Goal: Book appointment/travel/reservation

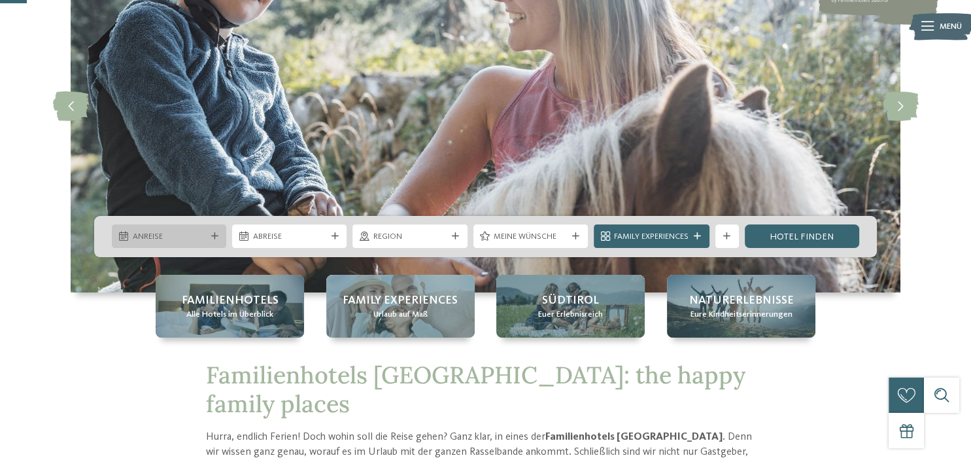
click at [186, 239] on span "Anreise" at bounding box center [169, 237] width 73 height 12
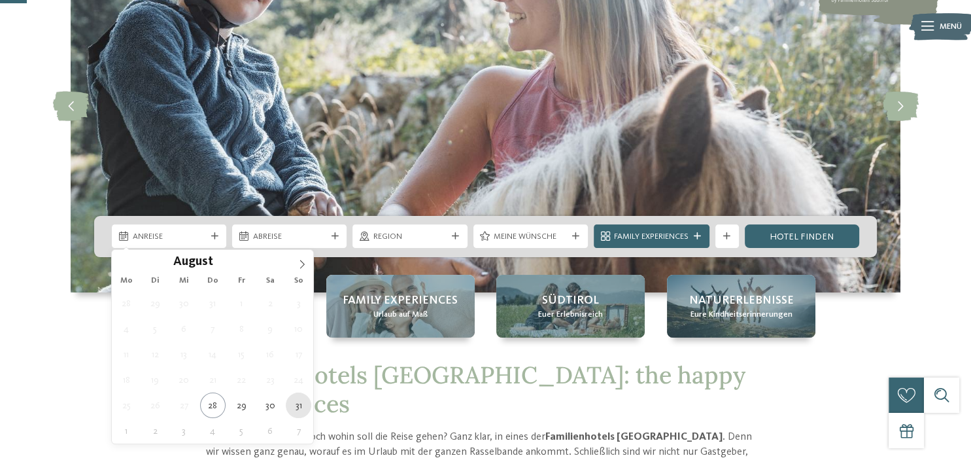
type div "31.08.2025"
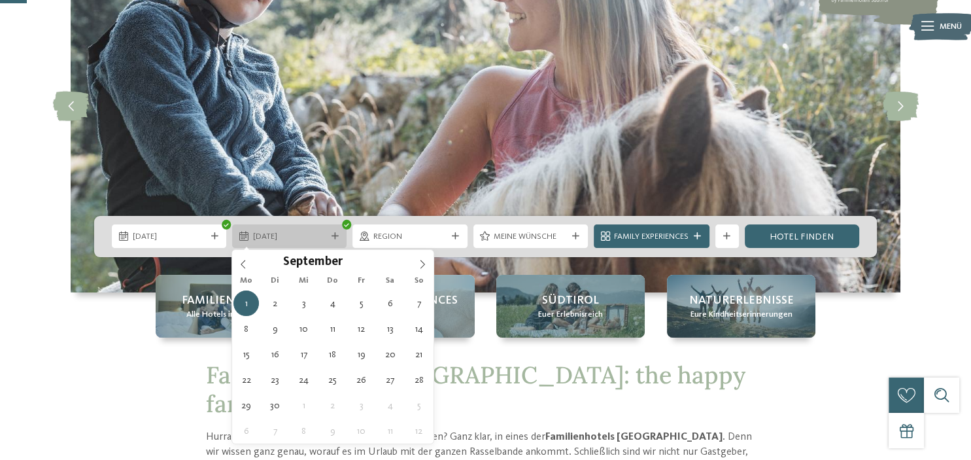
click at [313, 231] on span "01.09.2025" at bounding box center [289, 237] width 73 height 12
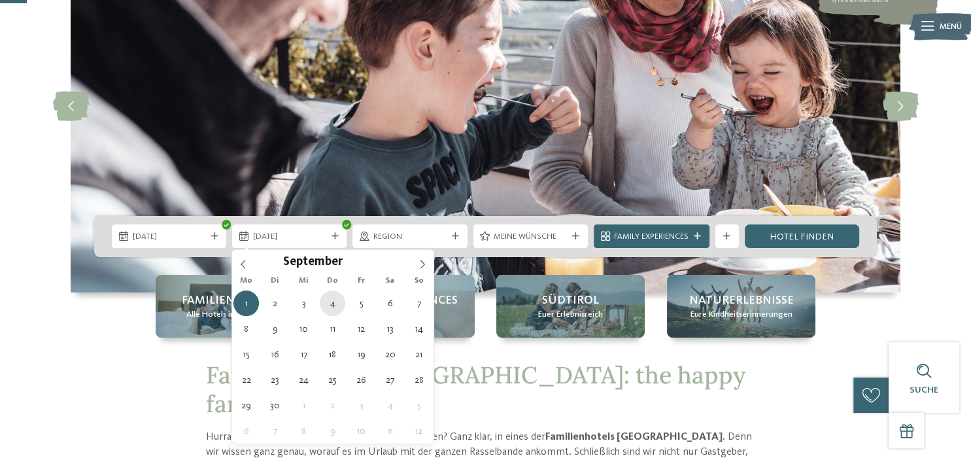
type div "04.09.2025"
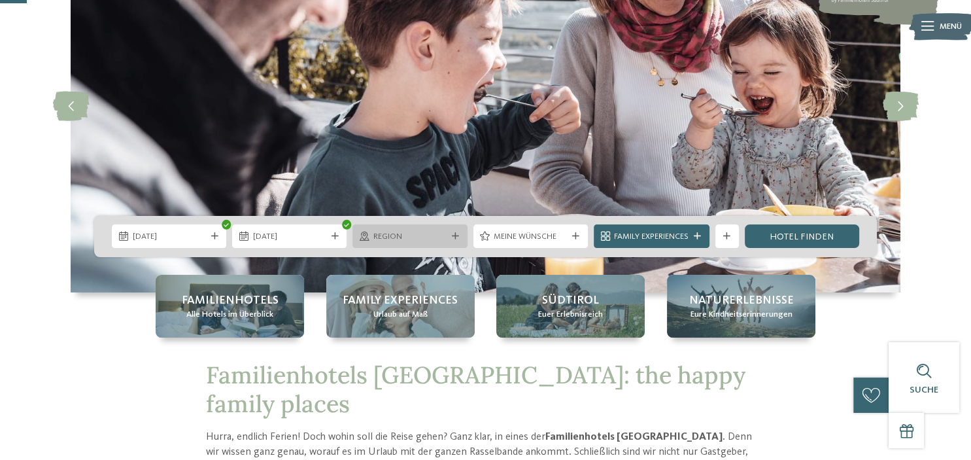
click at [417, 239] on span "Region" at bounding box center [409, 237] width 73 height 12
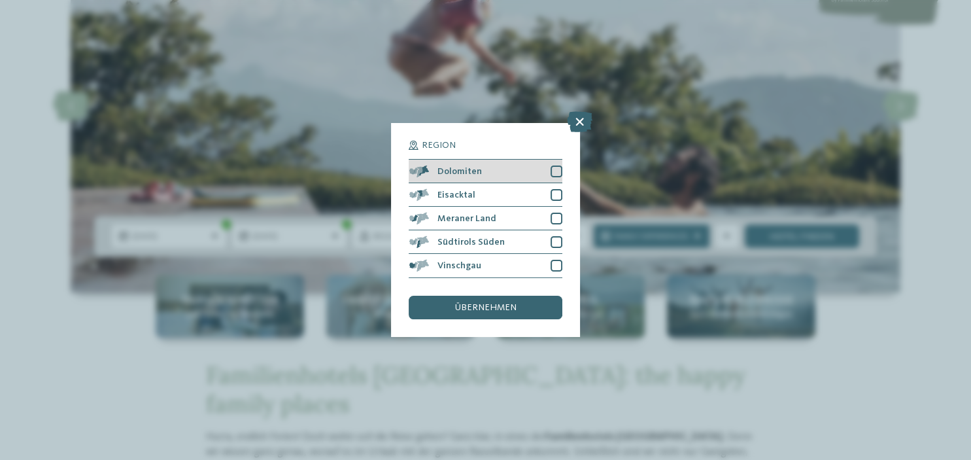
click at [553, 172] on div at bounding box center [556, 171] width 12 height 12
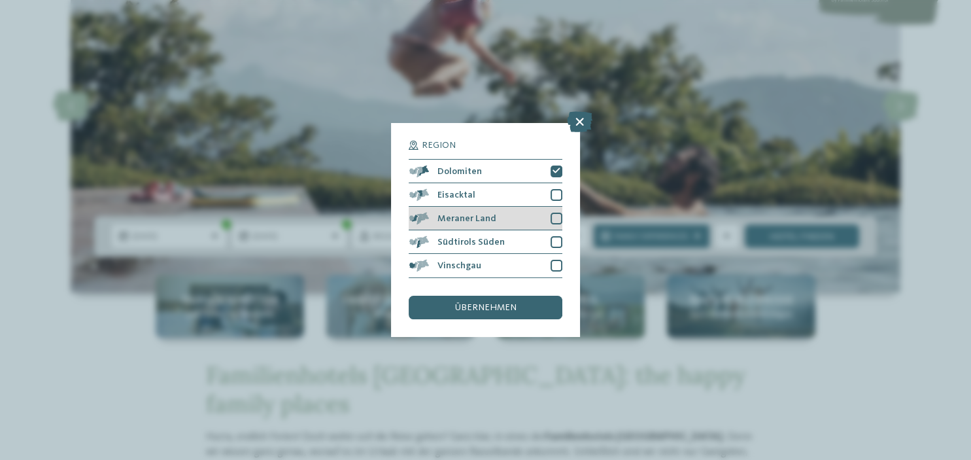
click at [560, 221] on div at bounding box center [556, 218] width 12 height 12
click at [553, 242] on div at bounding box center [556, 242] width 12 height 12
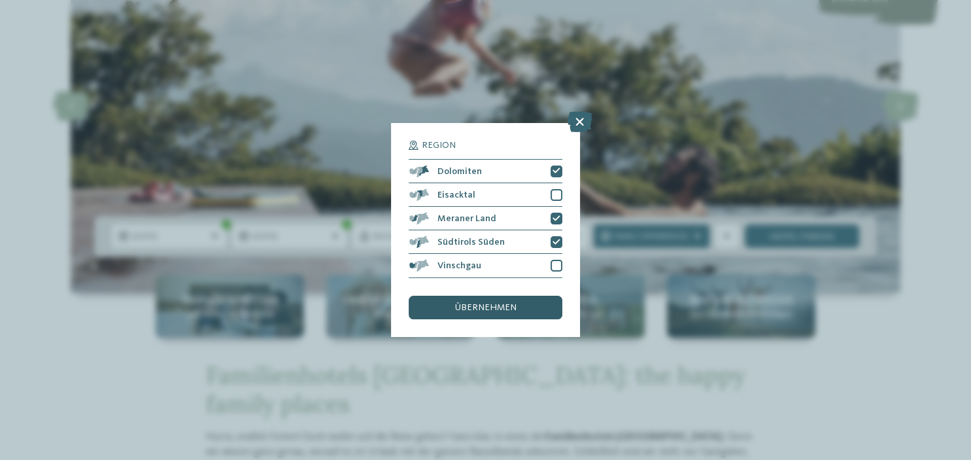
click at [514, 305] on span "übernehmen" at bounding box center [485, 307] width 61 height 9
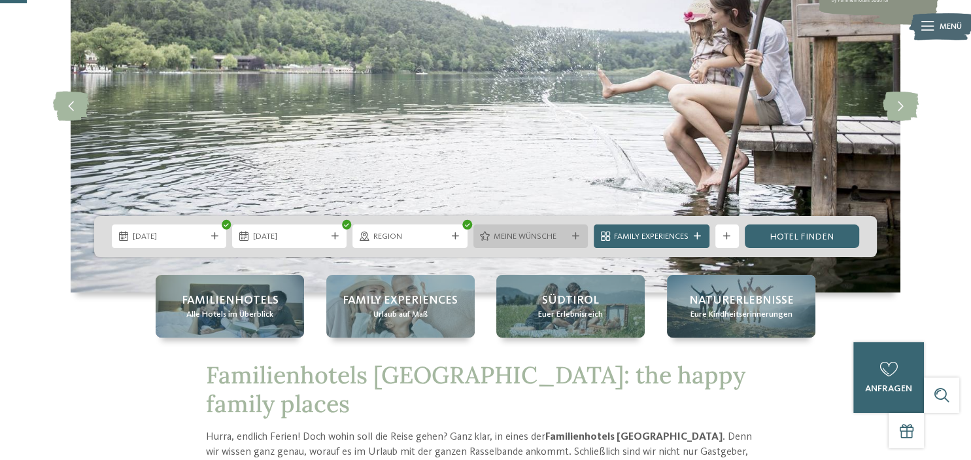
click at [545, 236] on span "Meine Wünsche" at bounding box center [530, 237] width 73 height 12
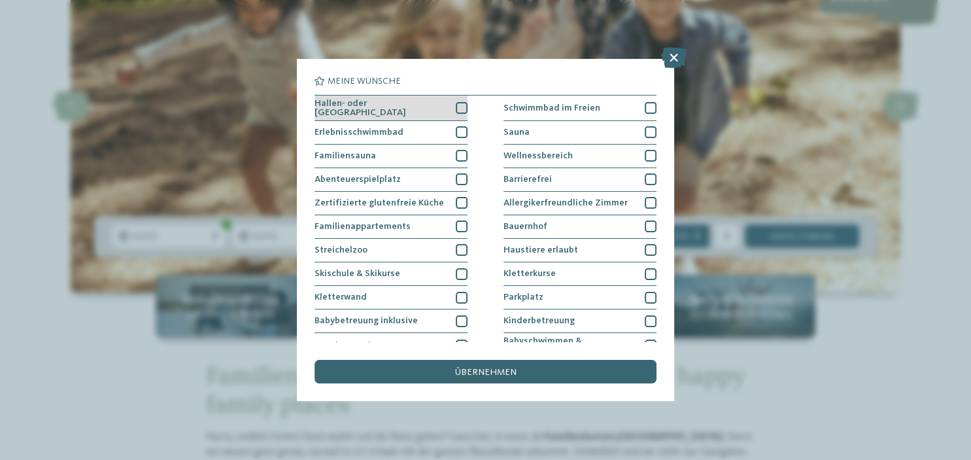
click at [456, 107] on div at bounding box center [462, 108] width 12 height 12
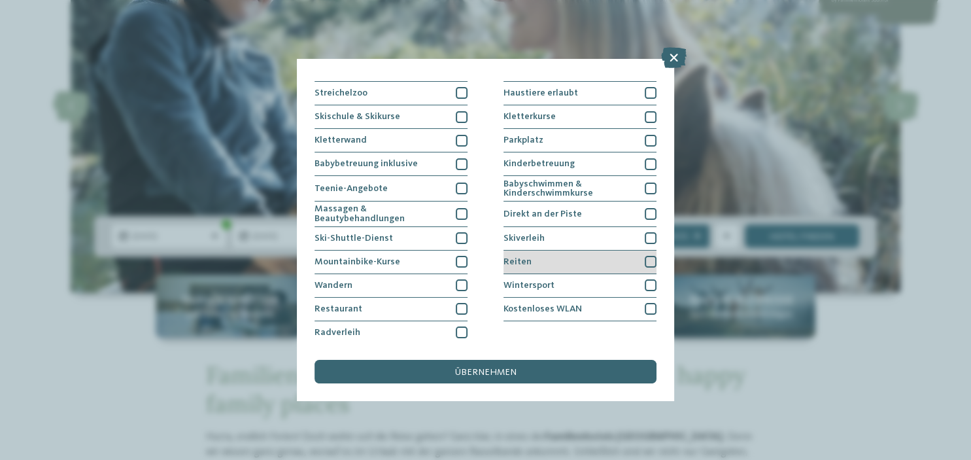
scroll to position [157, 0]
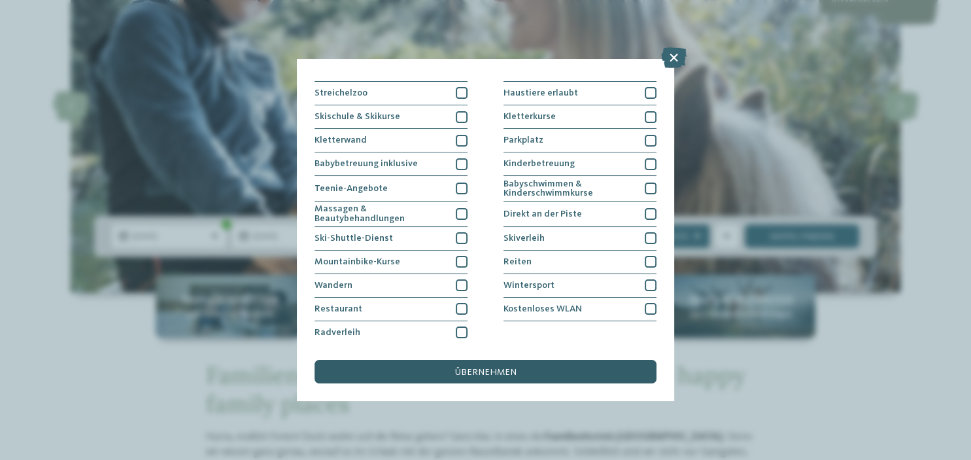
click at [511, 373] on span "übernehmen" at bounding box center [485, 371] width 61 height 9
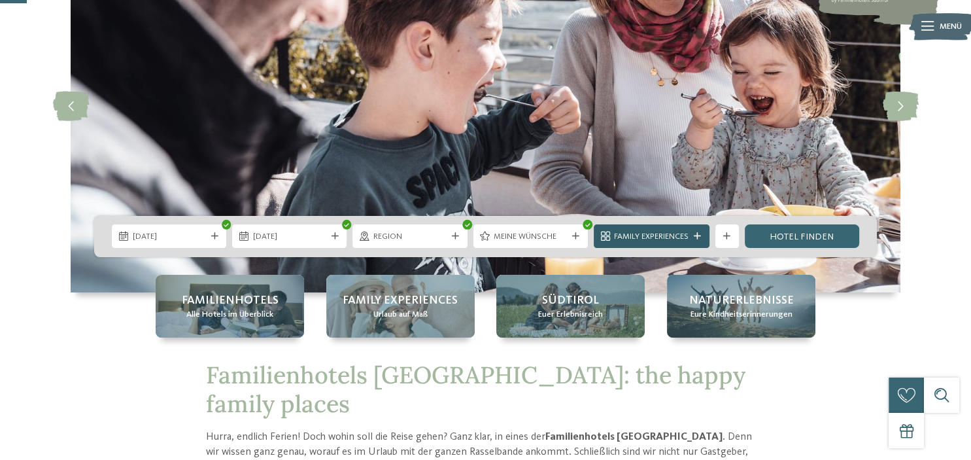
click at [663, 237] on span "Family Experiences" at bounding box center [651, 237] width 75 height 12
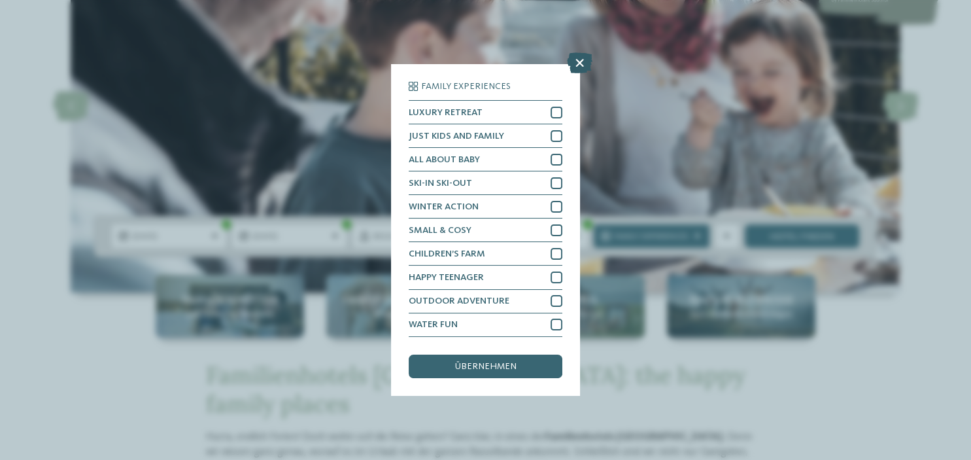
click at [579, 63] on icon at bounding box center [579, 63] width 25 height 21
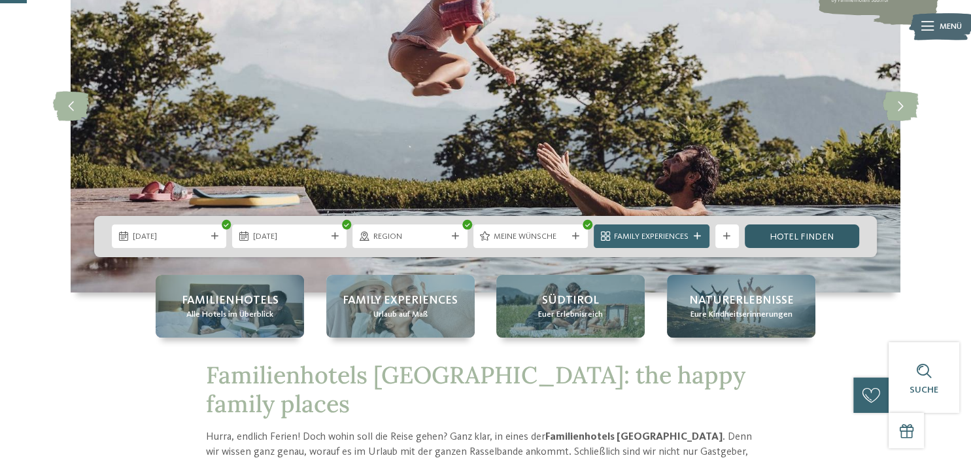
click at [800, 229] on link "Hotel finden" at bounding box center [802, 236] width 114 height 24
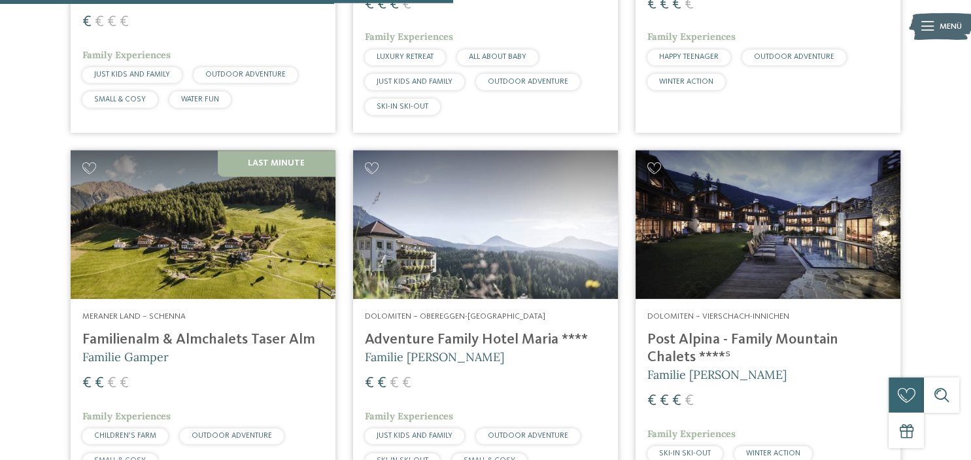
scroll to position [1138, 0]
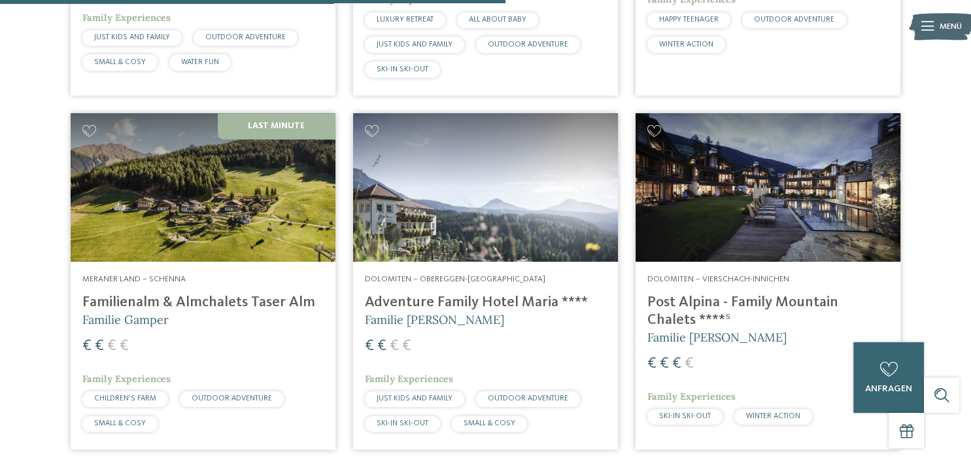
click at [523, 202] on img at bounding box center [485, 187] width 265 height 149
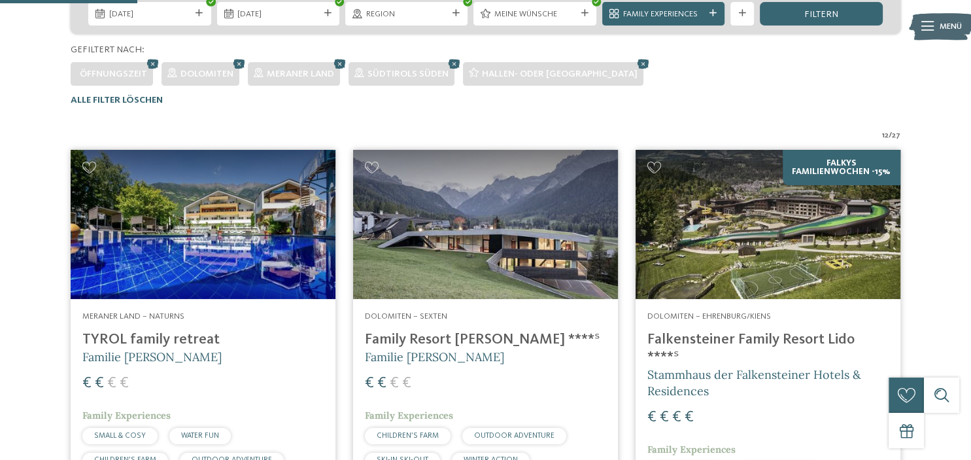
scroll to position [0, 0]
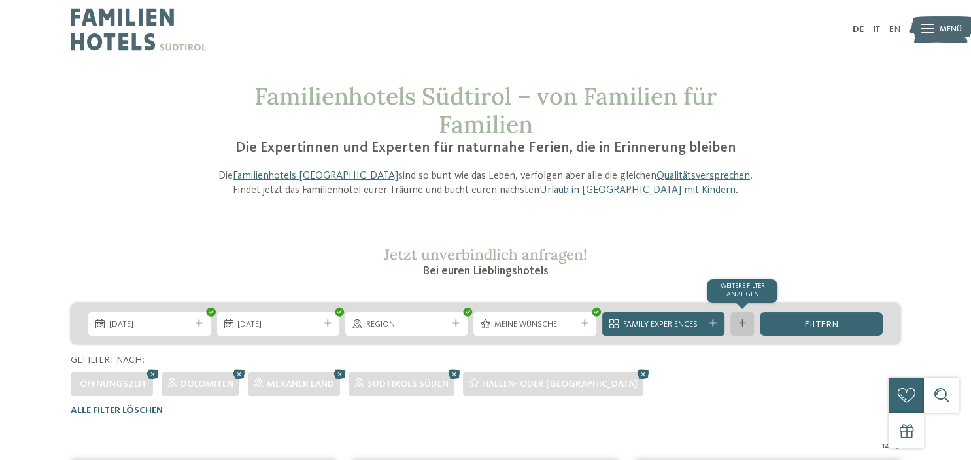
click at [735, 322] on div "Weitere Filter anzeigen" at bounding box center [742, 324] width 24 height 24
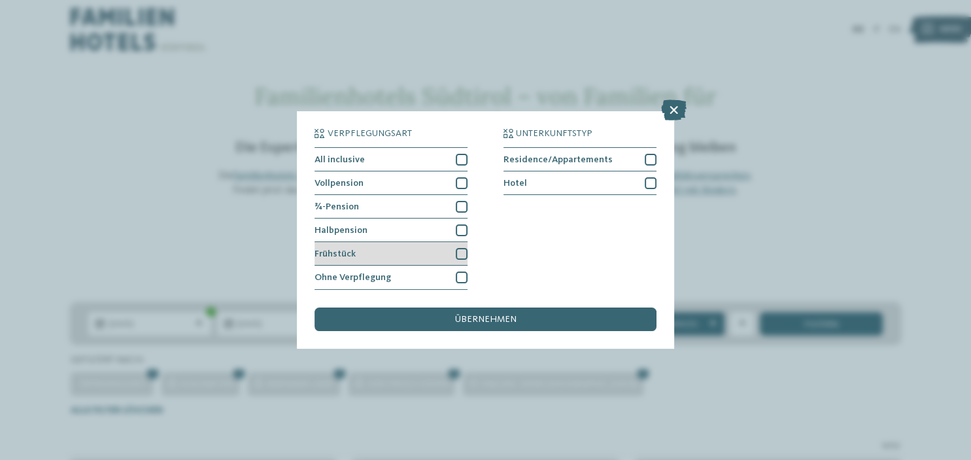
click at [458, 254] on div at bounding box center [462, 254] width 12 height 12
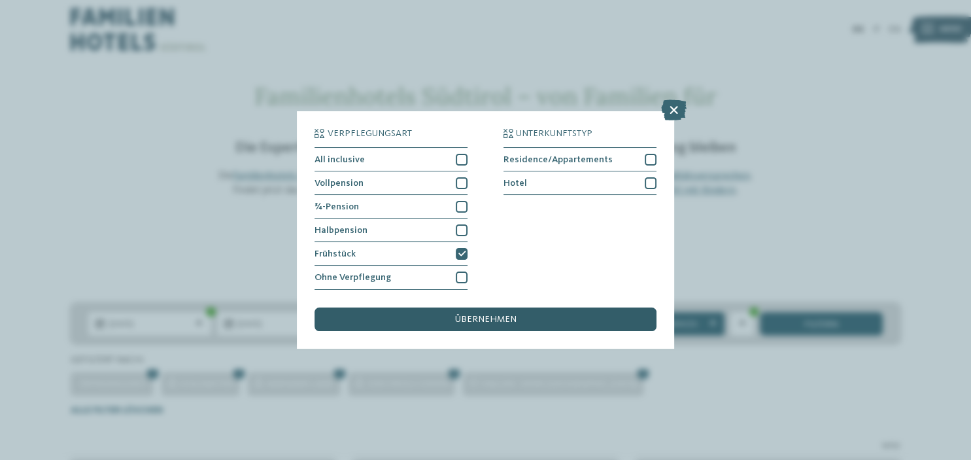
click at [498, 315] on span "übernehmen" at bounding box center [485, 318] width 61 height 9
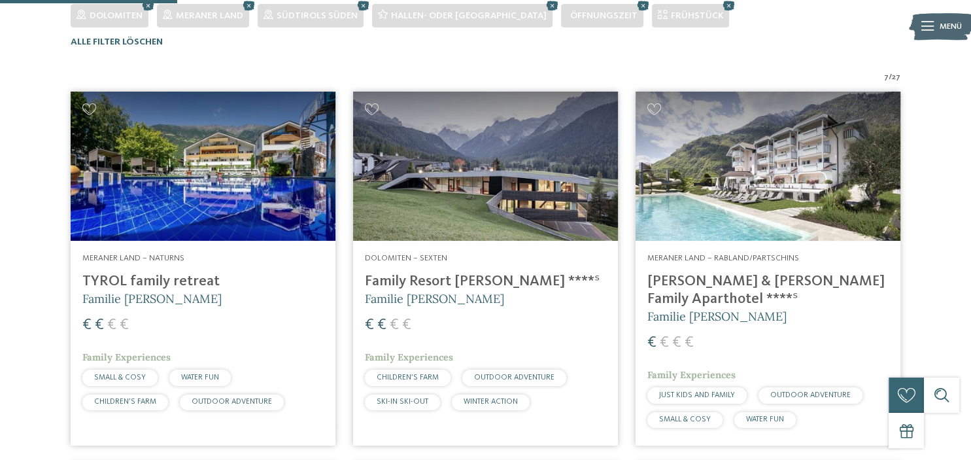
scroll to position [379, 0]
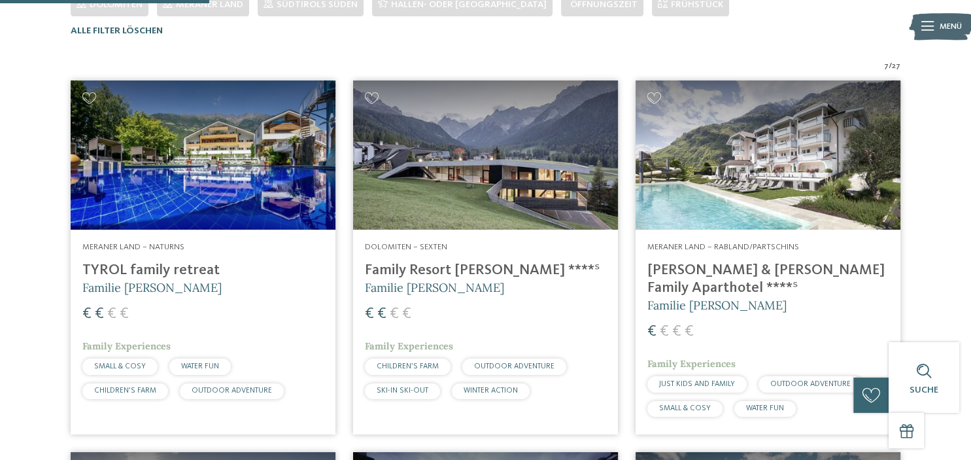
click at [288, 163] on img at bounding box center [203, 154] width 265 height 149
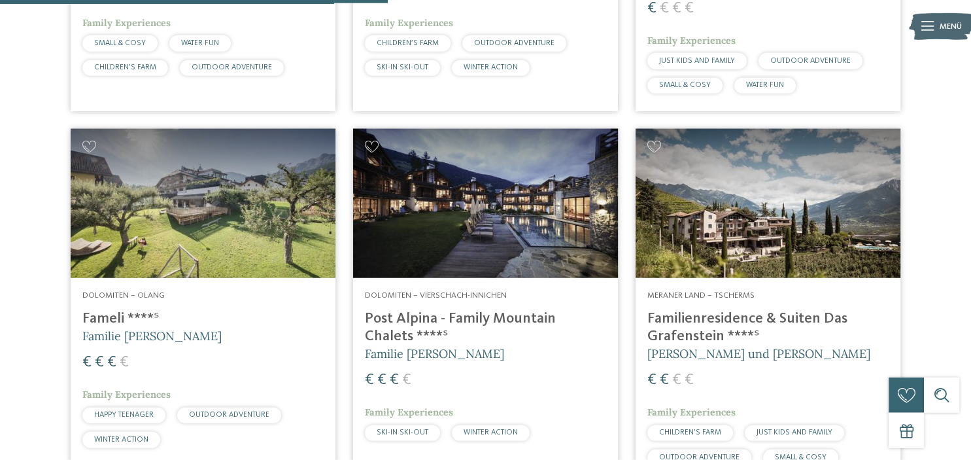
scroll to position [724, 0]
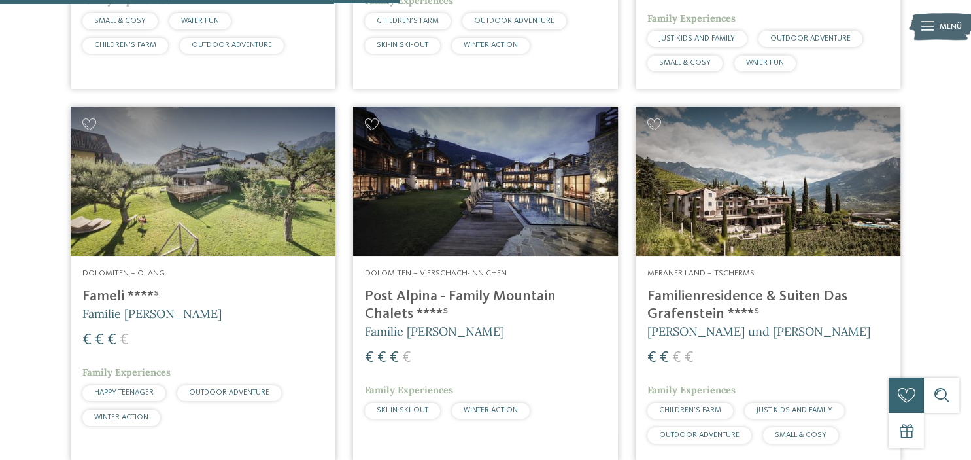
click at [245, 167] on img at bounding box center [203, 181] width 265 height 149
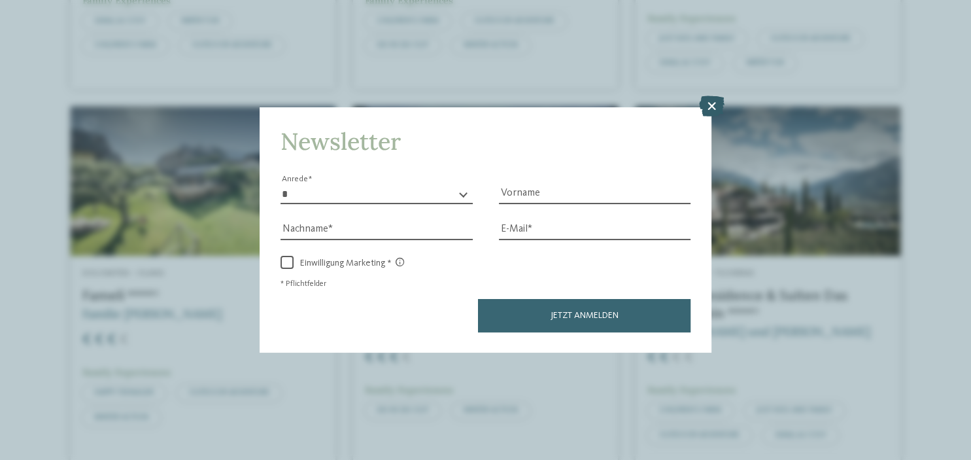
click at [710, 104] on icon at bounding box center [710, 105] width 25 height 21
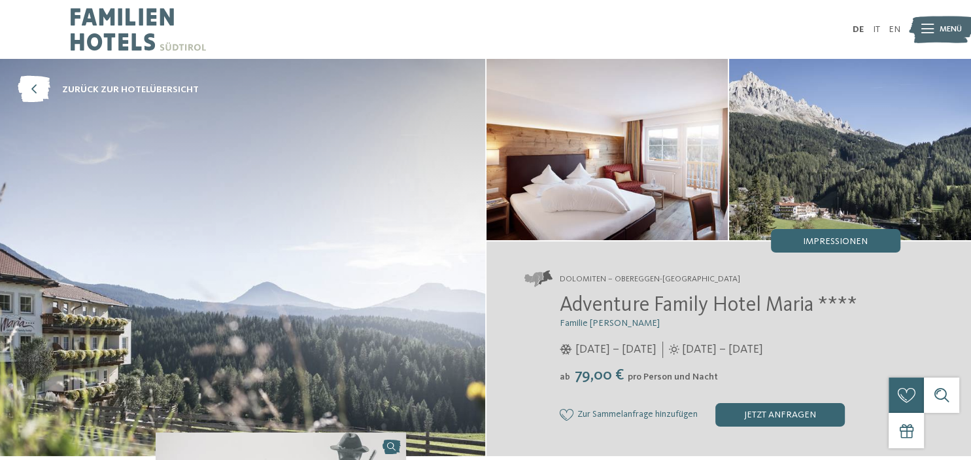
click at [382, 327] on img at bounding box center [242, 257] width 485 height 397
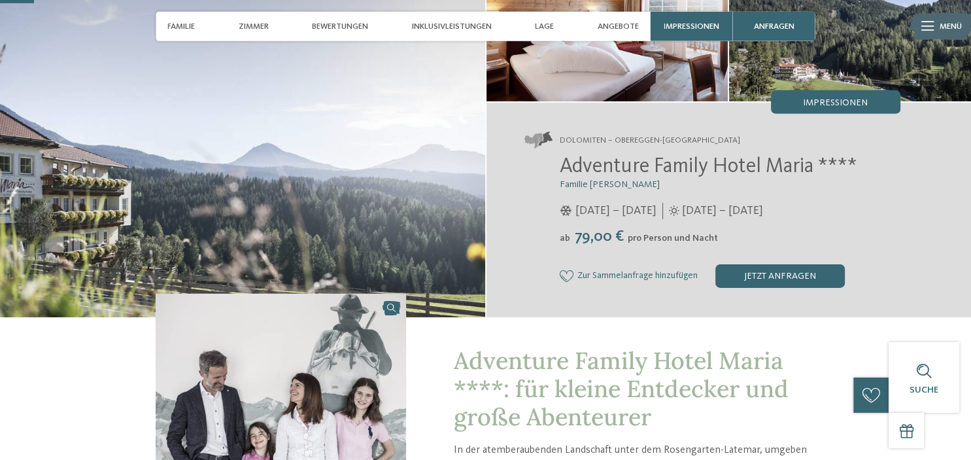
scroll to position [138, 0]
click at [843, 101] on span "Impressionen" at bounding box center [835, 103] width 65 height 9
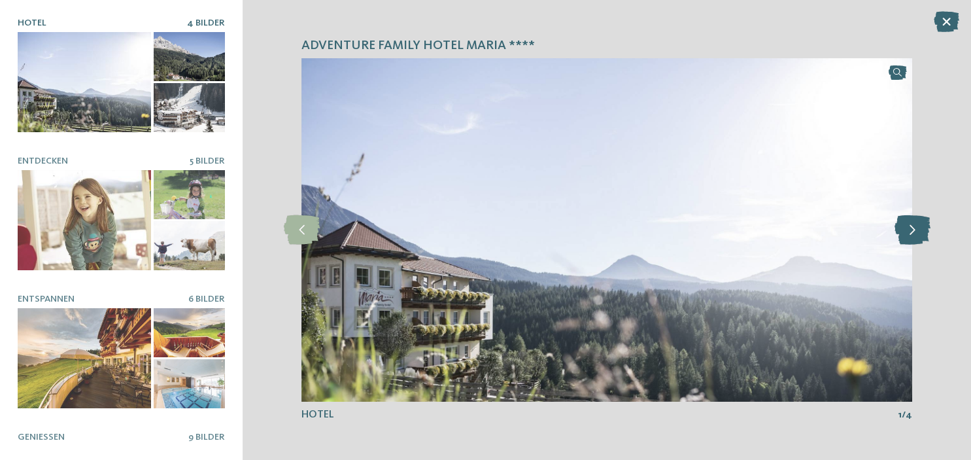
click at [914, 234] on icon at bounding box center [912, 229] width 36 height 29
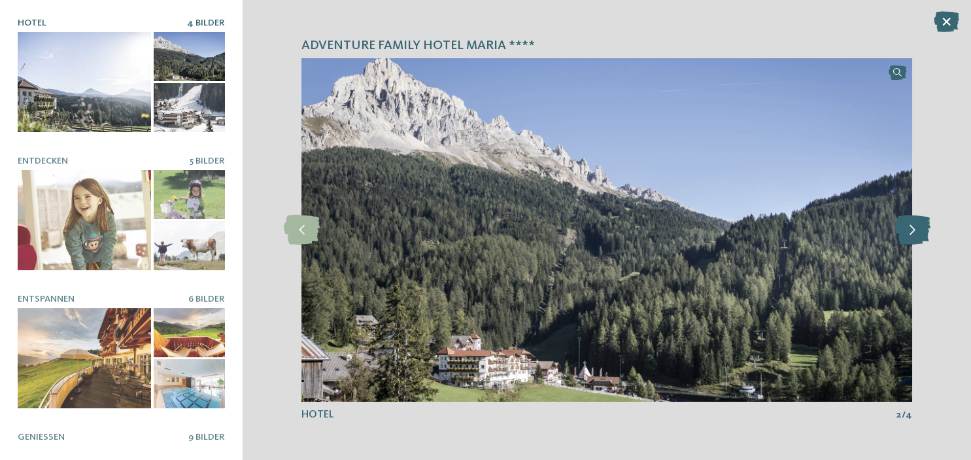
click at [914, 234] on icon at bounding box center [912, 229] width 36 height 29
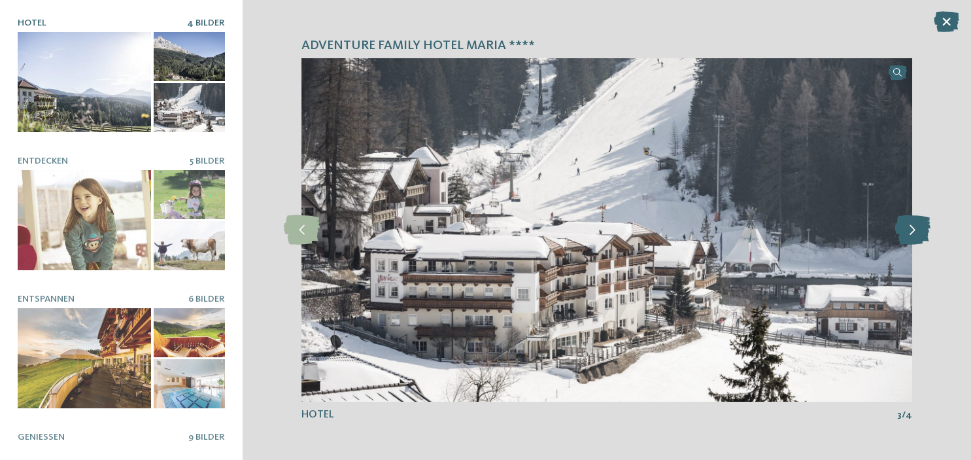
click at [914, 234] on icon at bounding box center [912, 229] width 36 height 29
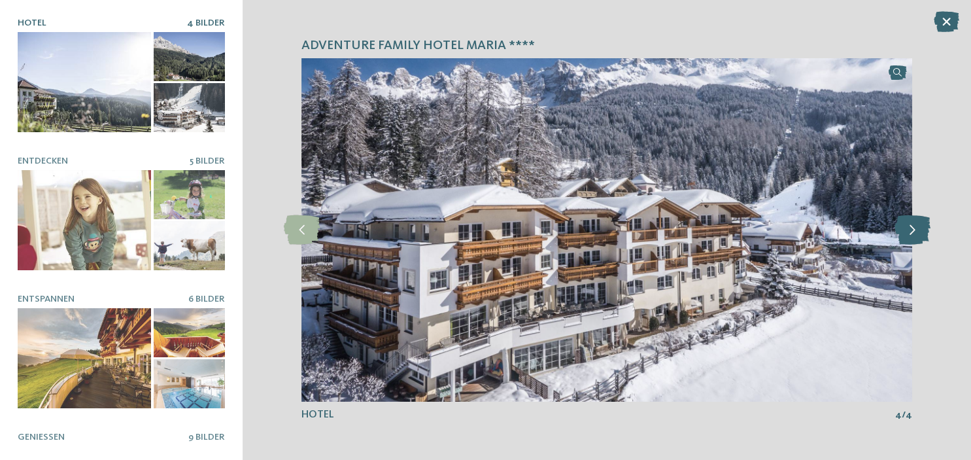
click at [914, 234] on icon at bounding box center [912, 229] width 36 height 29
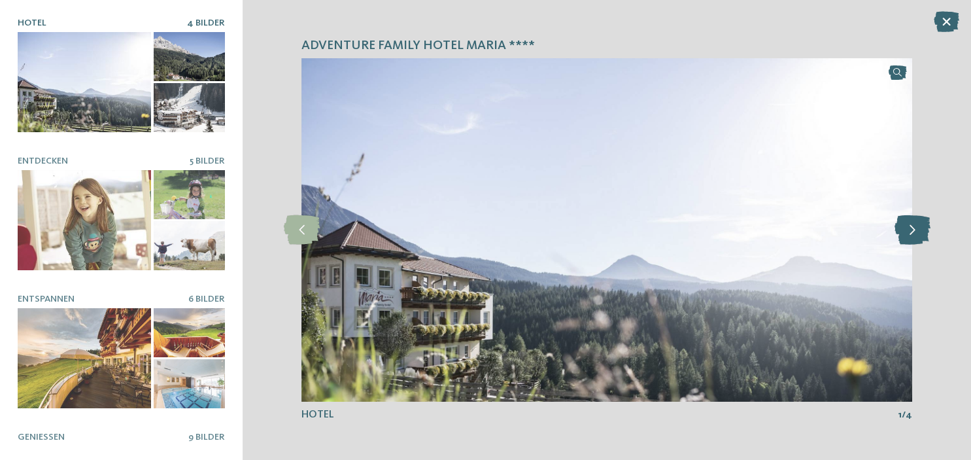
click at [914, 234] on icon at bounding box center [912, 229] width 36 height 29
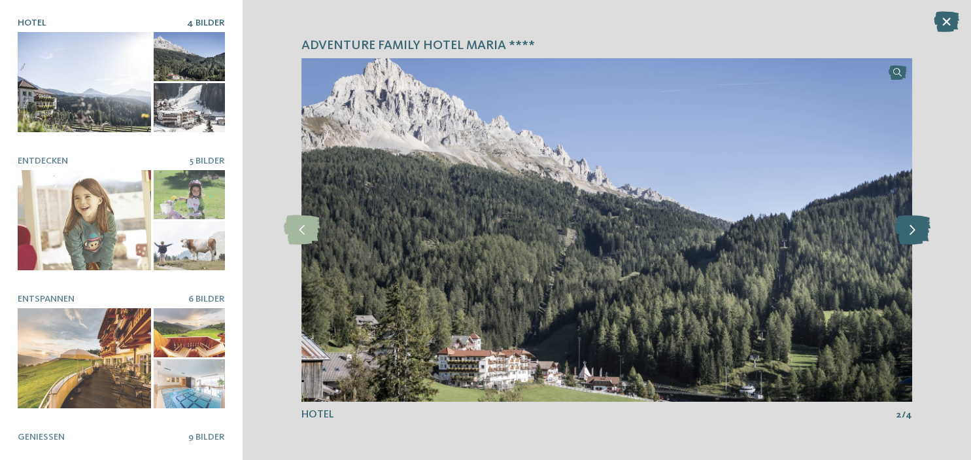
click at [914, 234] on icon at bounding box center [912, 229] width 36 height 29
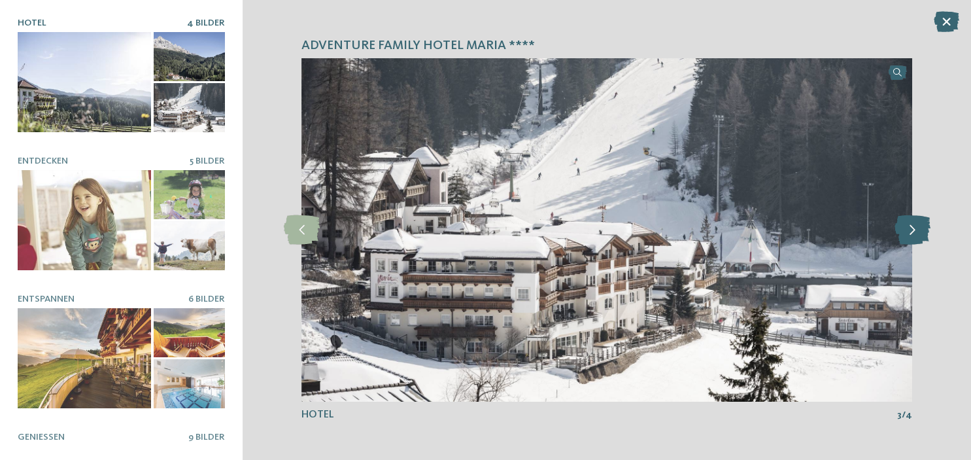
click at [914, 234] on icon at bounding box center [912, 229] width 36 height 29
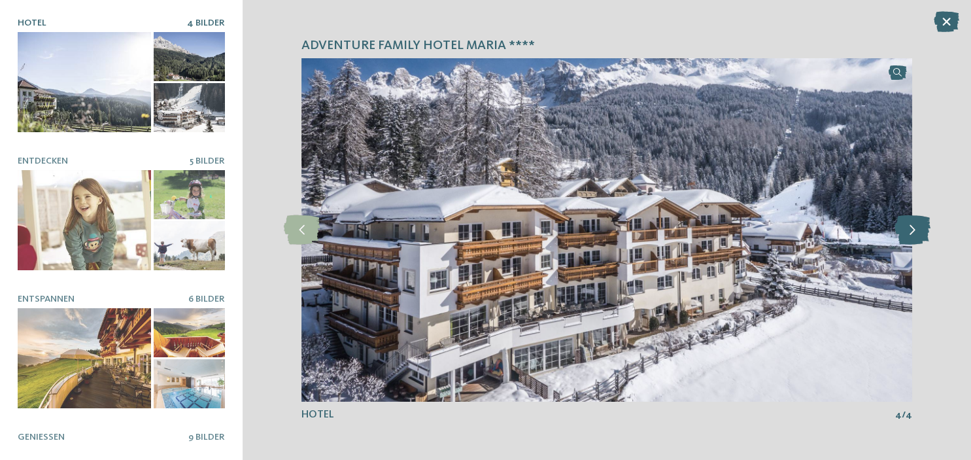
click at [914, 234] on icon at bounding box center [912, 229] width 36 height 29
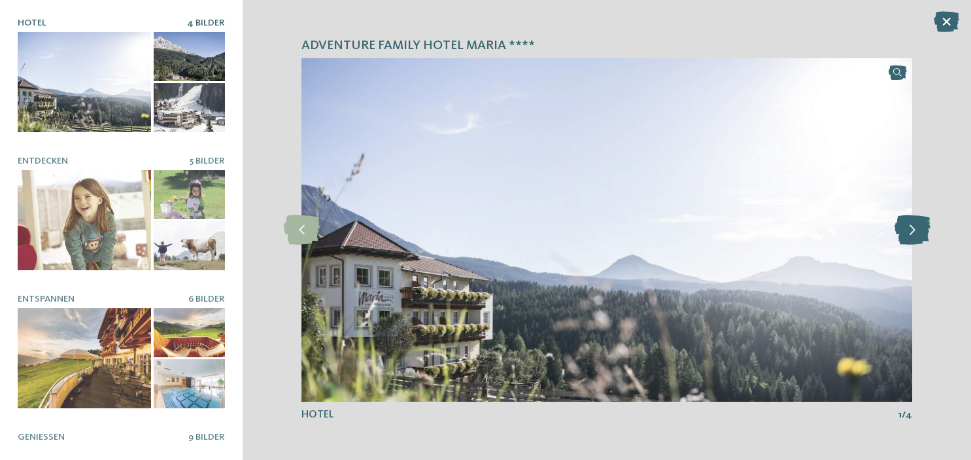
click at [914, 234] on icon at bounding box center [912, 229] width 36 height 29
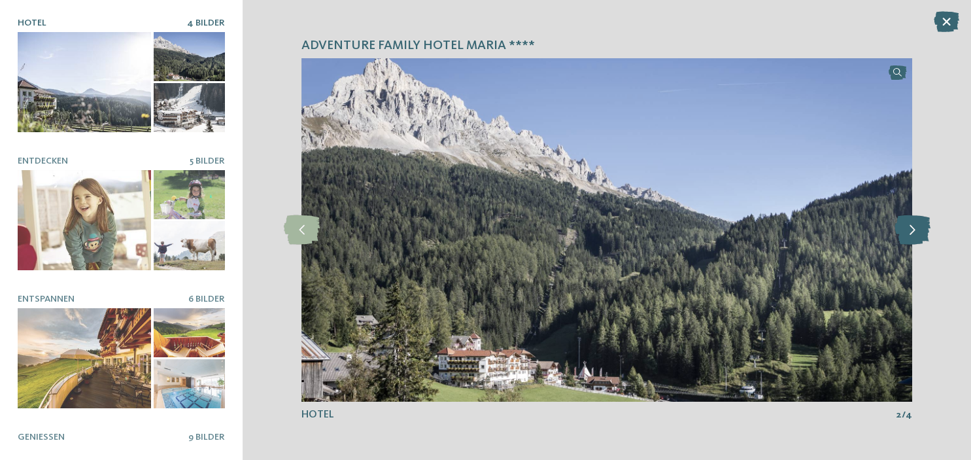
click at [914, 234] on icon at bounding box center [912, 229] width 36 height 29
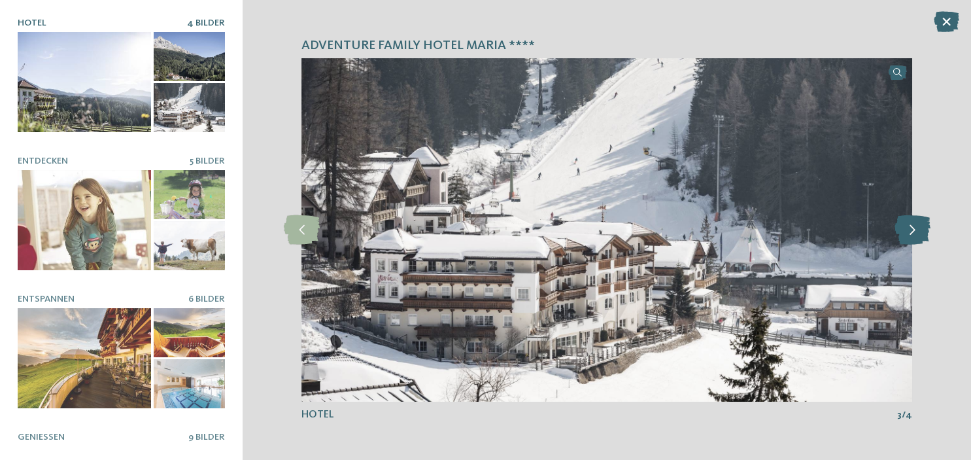
click at [914, 234] on icon at bounding box center [912, 229] width 36 height 29
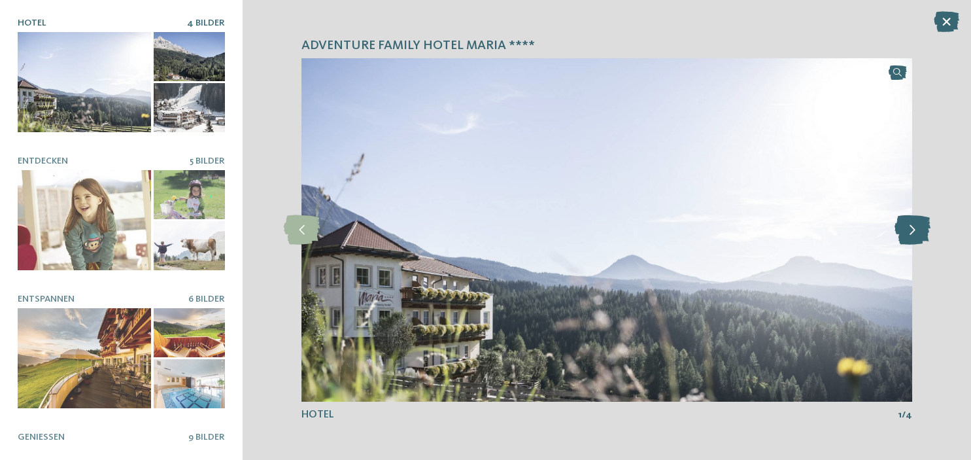
click at [914, 234] on icon at bounding box center [912, 229] width 36 height 29
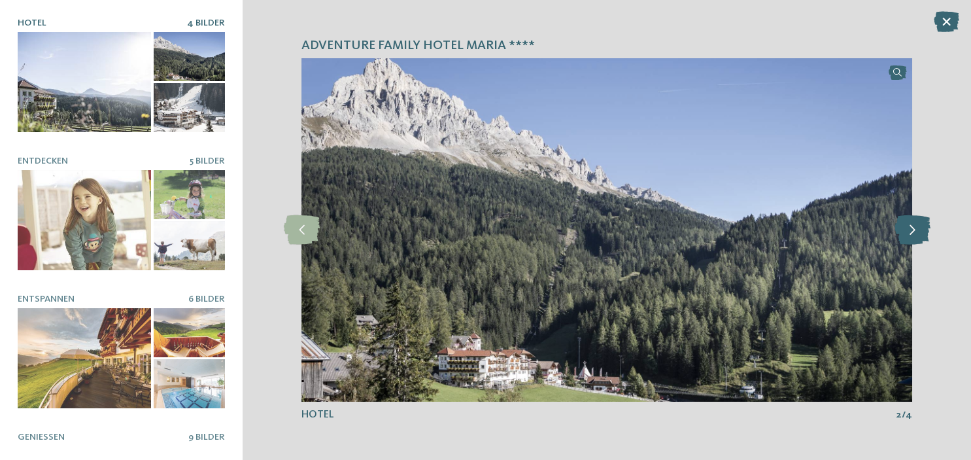
click at [914, 234] on icon at bounding box center [912, 229] width 36 height 29
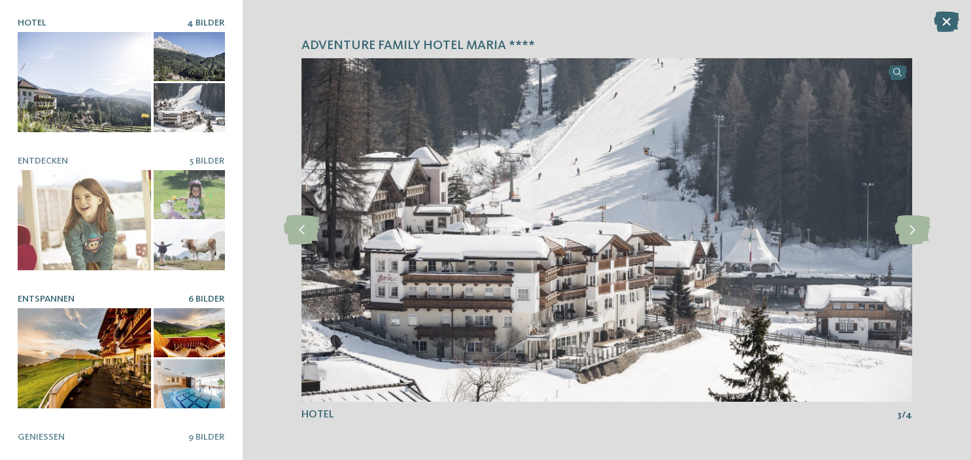
scroll to position [37, 0]
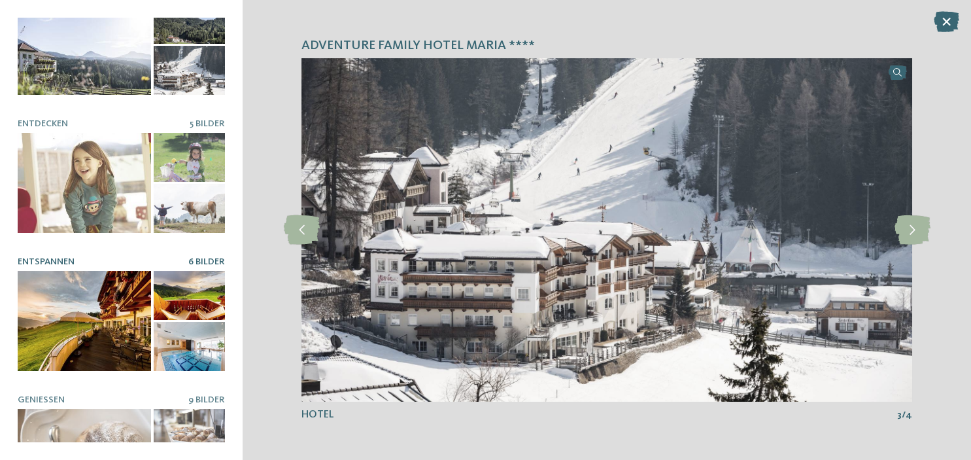
click at [158, 353] on div at bounding box center [189, 346] width 71 height 49
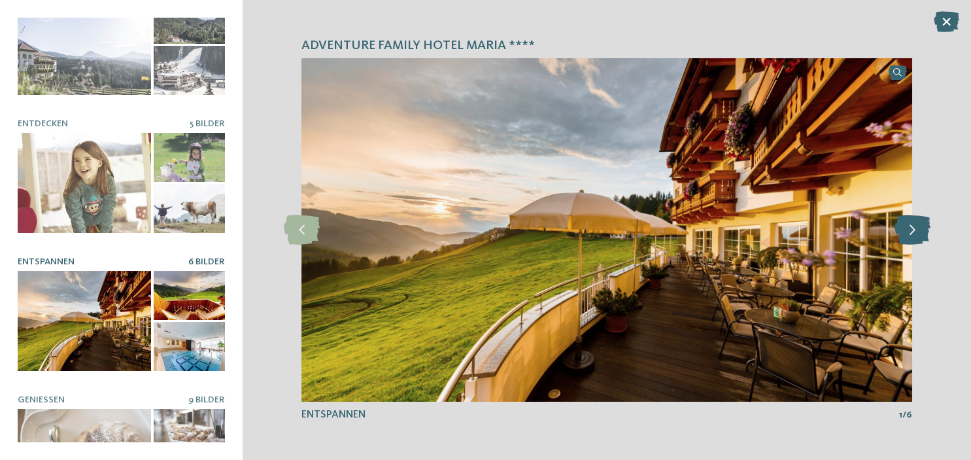
click at [914, 231] on icon at bounding box center [912, 229] width 36 height 29
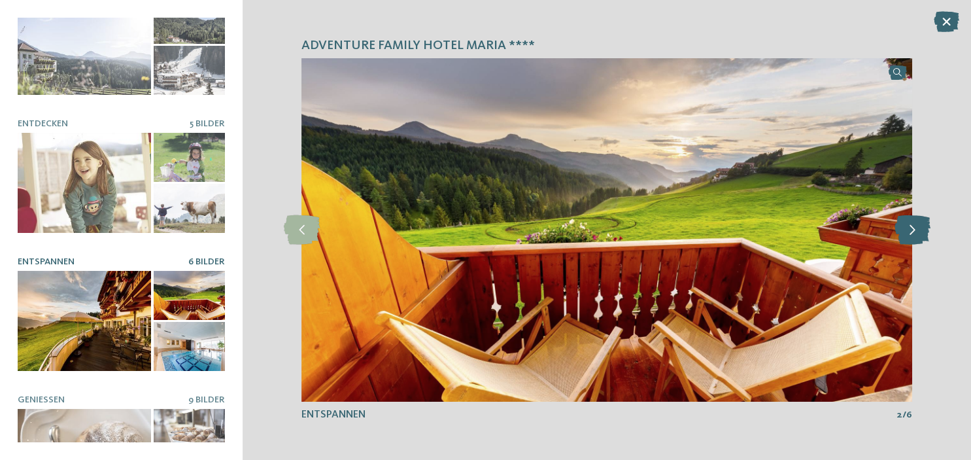
click at [914, 231] on icon at bounding box center [912, 229] width 36 height 29
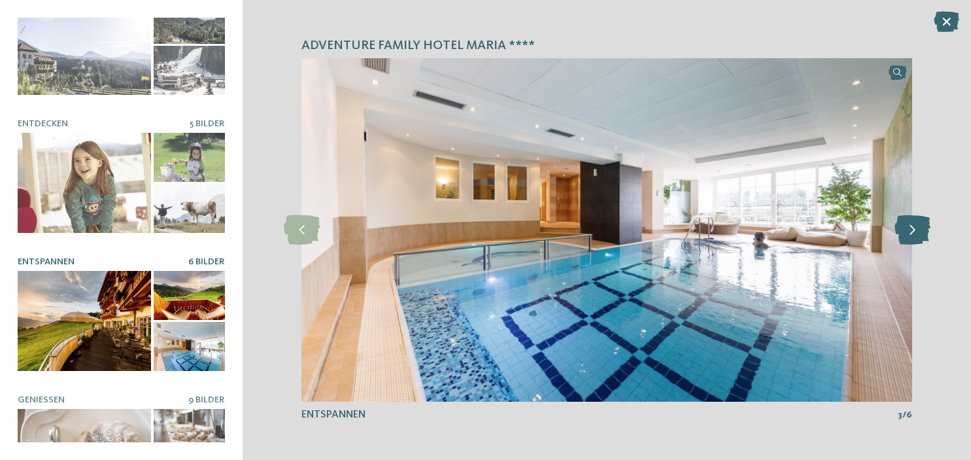
click at [914, 231] on icon at bounding box center [912, 229] width 36 height 29
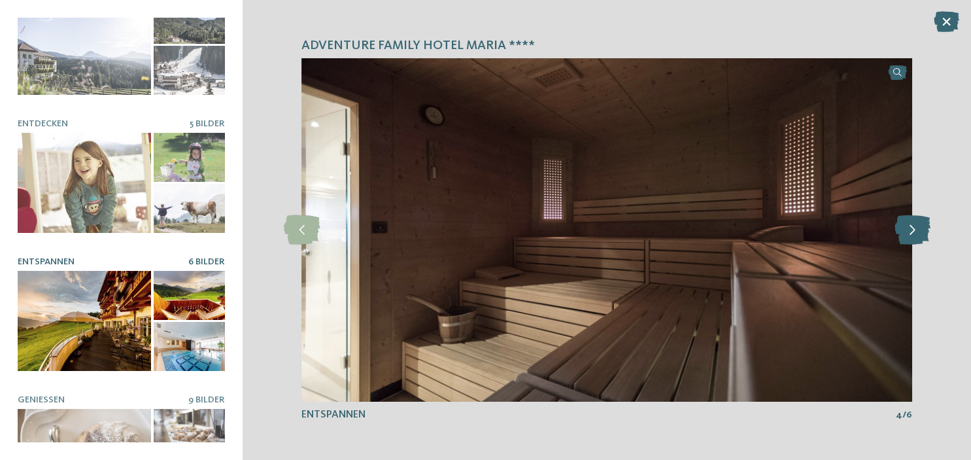
click at [914, 231] on icon at bounding box center [912, 229] width 36 height 29
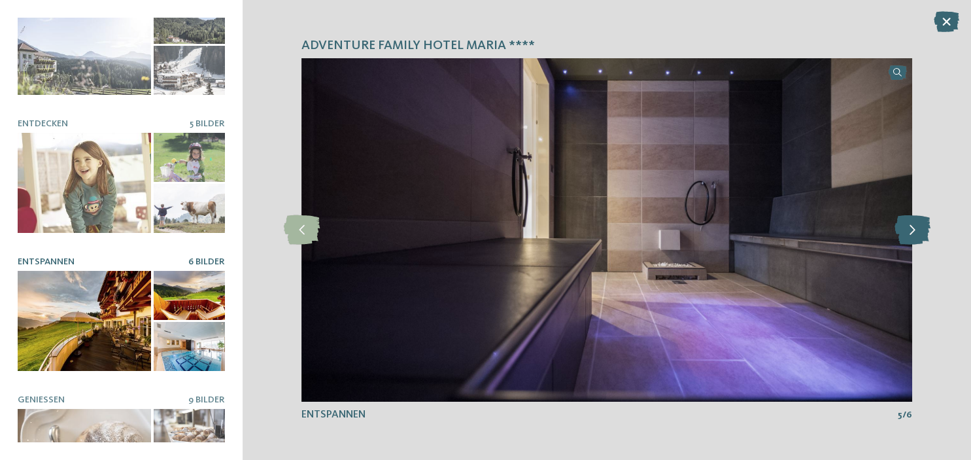
click at [914, 231] on icon at bounding box center [912, 229] width 36 height 29
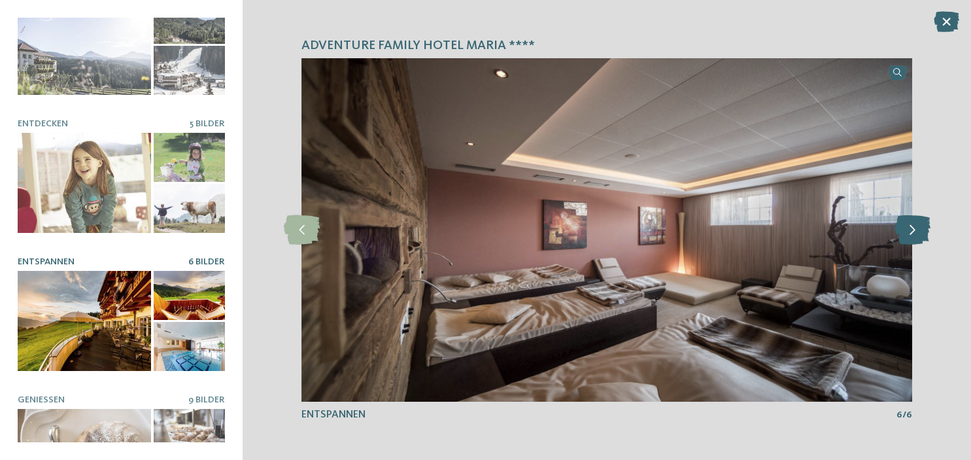
click at [914, 231] on icon at bounding box center [912, 229] width 36 height 29
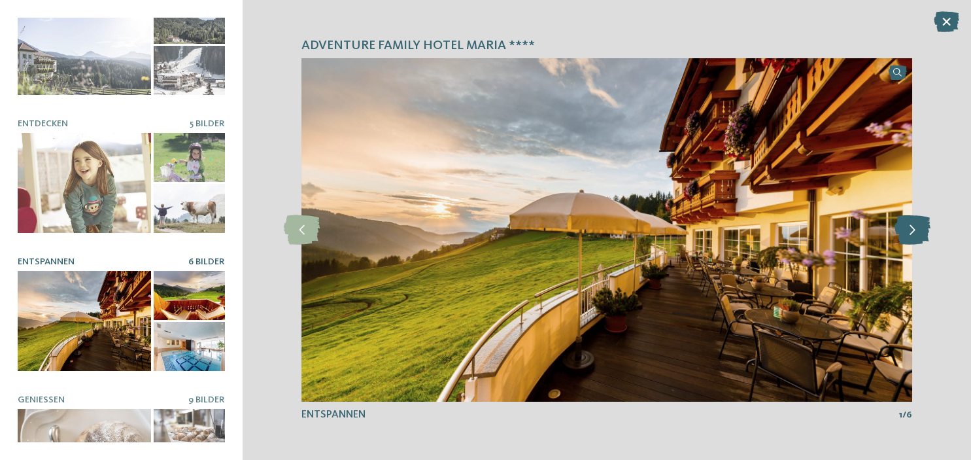
click at [914, 231] on icon at bounding box center [912, 229] width 36 height 29
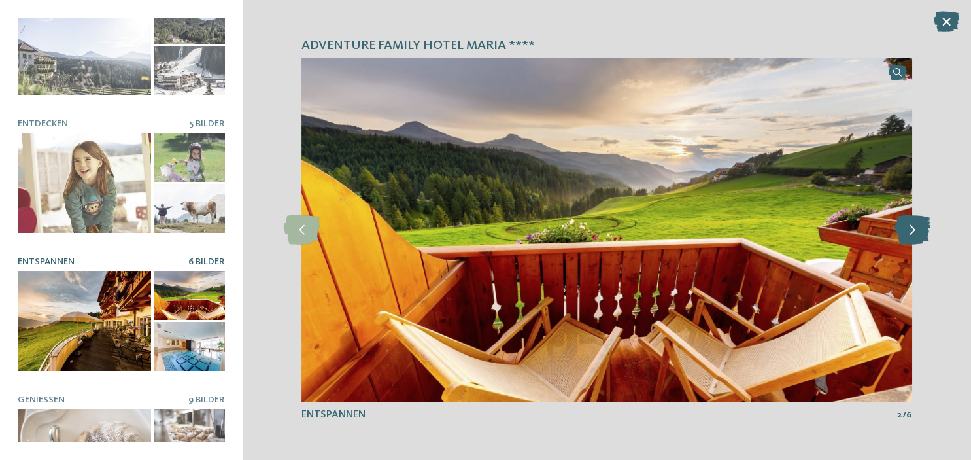
click at [914, 231] on icon at bounding box center [912, 229] width 36 height 29
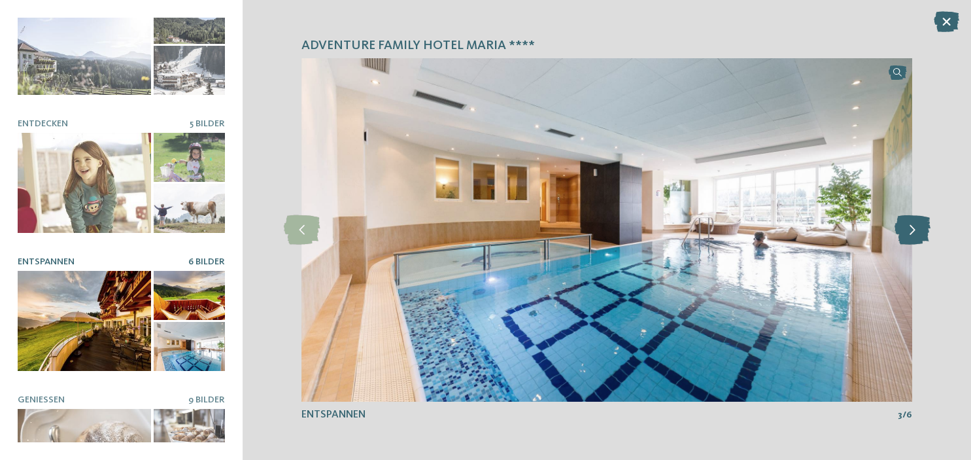
click at [914, 231] on icon at bounding box center [912, 229] width 36 height 29
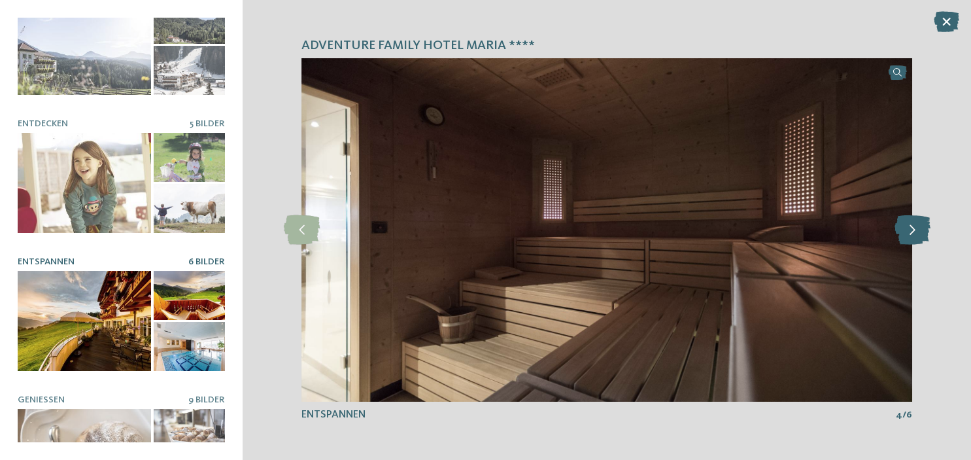
click at [914, 231] on icon at bounding box center [912, 229] width 36 height 29
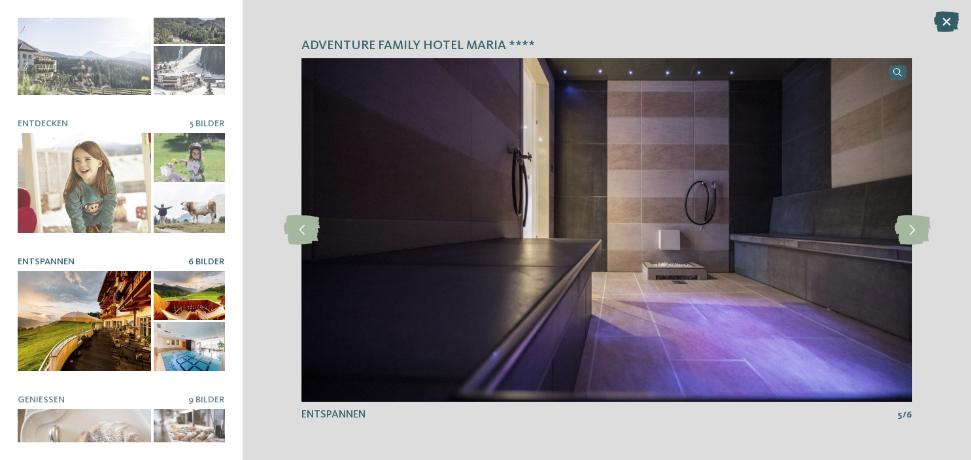
click at [958, 17] on icon at bounding box center [946, 21] width 25 height 21
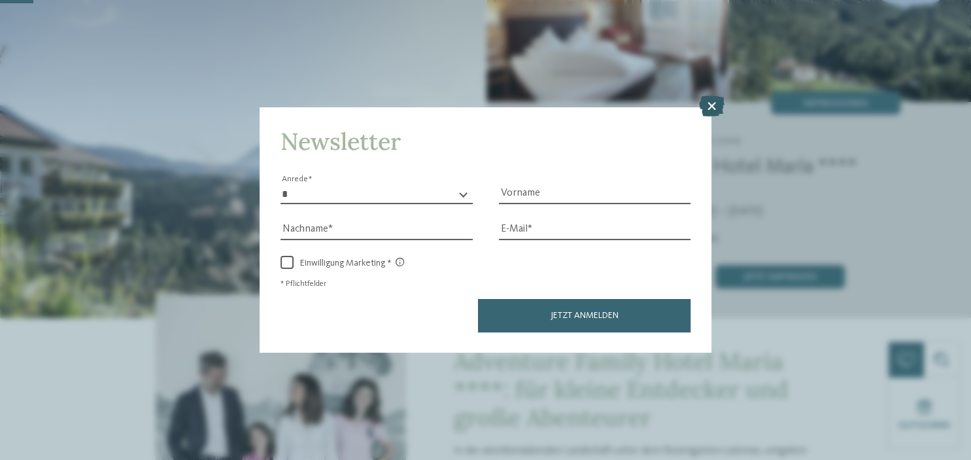
click at [701, 103] on icon at bounding box center [710, 105] width 25 height 21
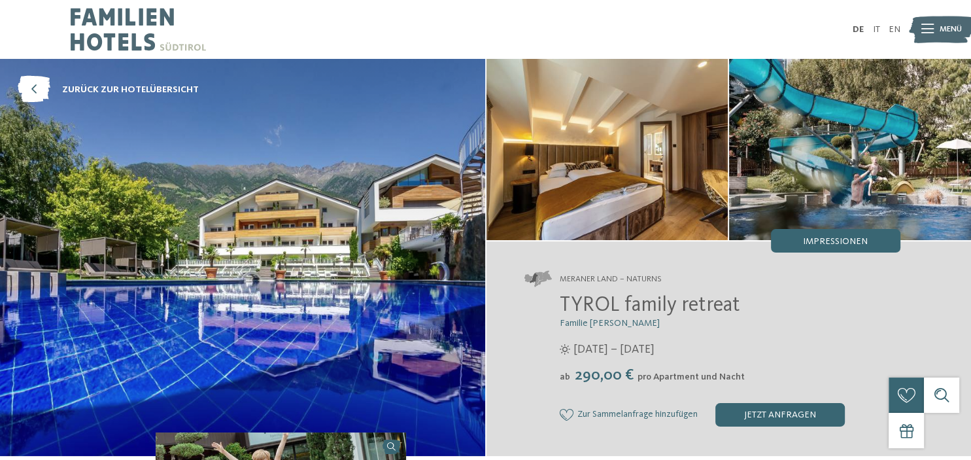
click at [637, 173] on img at bounding box center [607, 149] width 242 height 181
click at [913, 197] on img at bounding box center [850, 149] width 242 height 181
click at [851, 242] on span "Impressionen" at bounding box center [835, 241] width 65 height 9
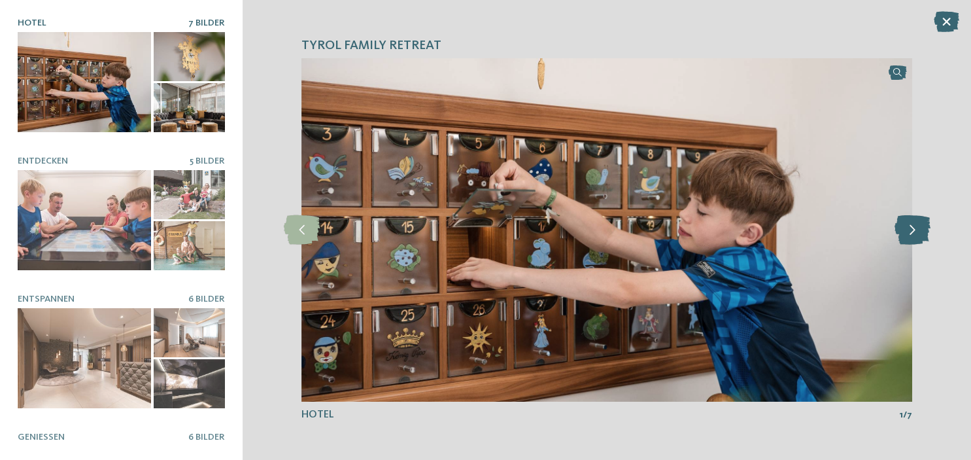
click at [904, 229] on icon at bounding box center [912, 229] width 36 height 29
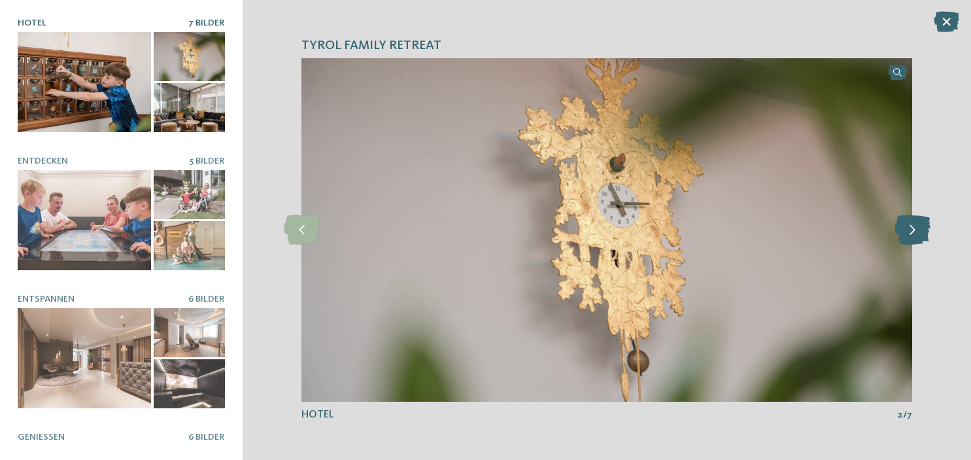
click at [904, 229] on icon at bounding box center [912, 229] width 36 height 29
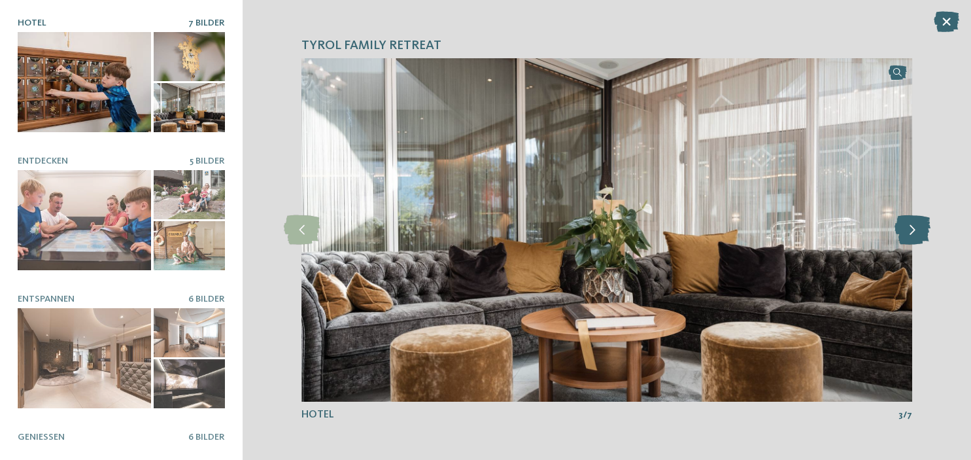
click at [904, 229] on icon at bounding box center [912, 229] width 36 height 29
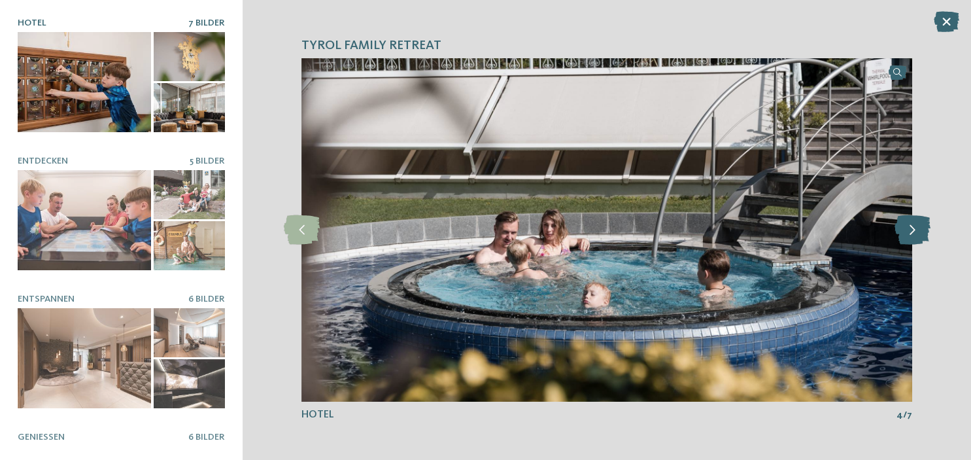
click at [904, 229] on icon at bounding box center [912, 229] width 36 height 29
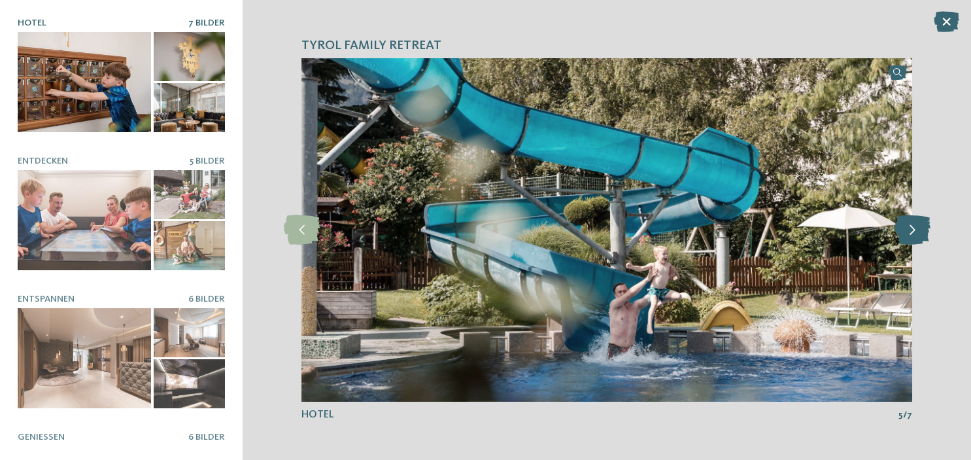
click at [904, 229] on icon at bounding box center [912, 229] width 36 height 29
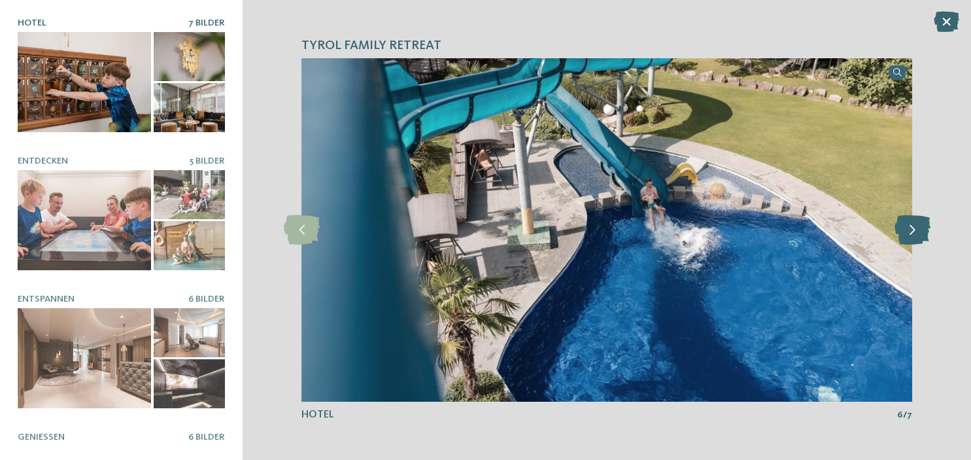
click at [904, 229] on icon at bounding box center [912, 229] width 36 height 29
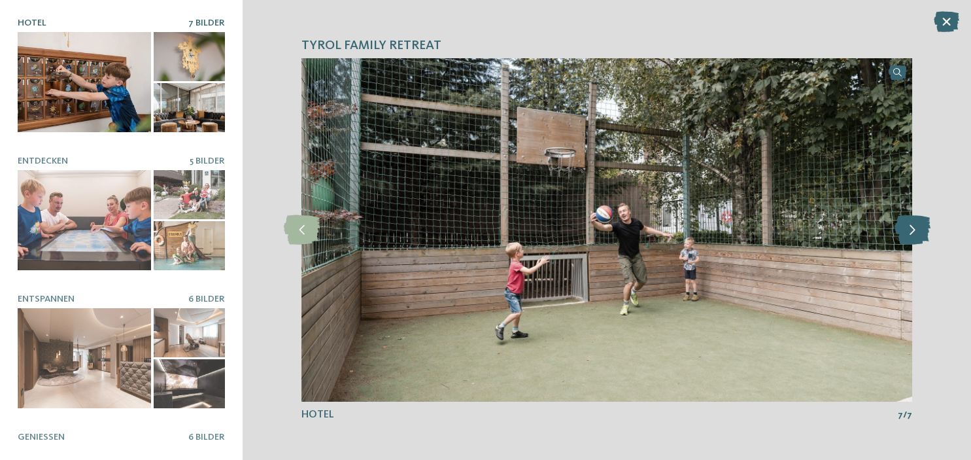
click at [904, 229] on icon at bounding box center [912, 229] width 36 height 29
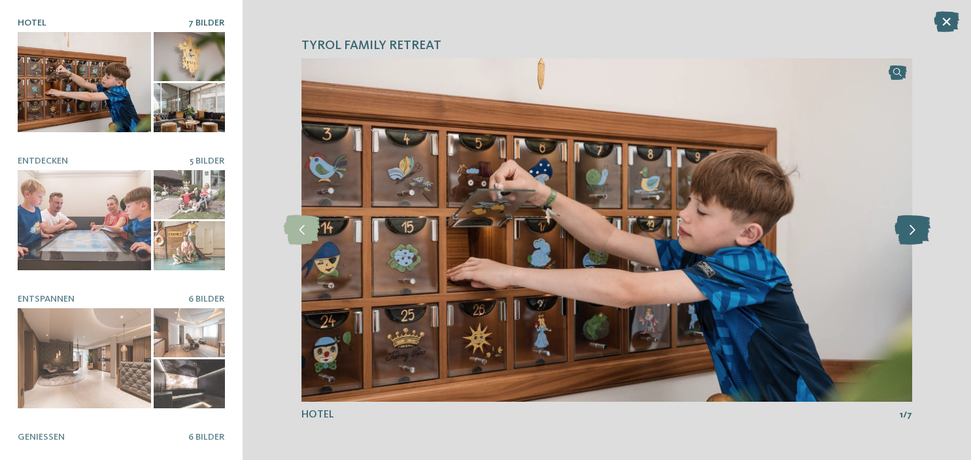
click at [904, 229] on icon at bounding box center [912, 229] width 36 height 29
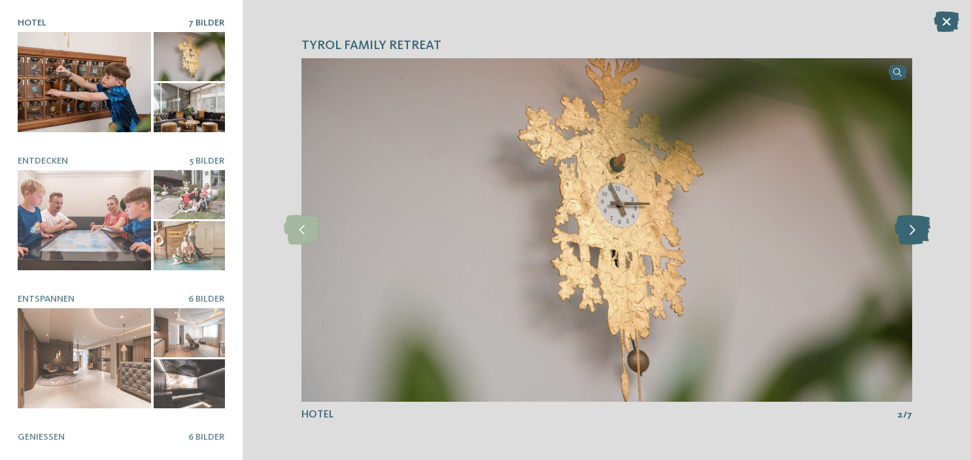
click at [904, 229] on icon at bounding box center [912, 229] width 36 height 29
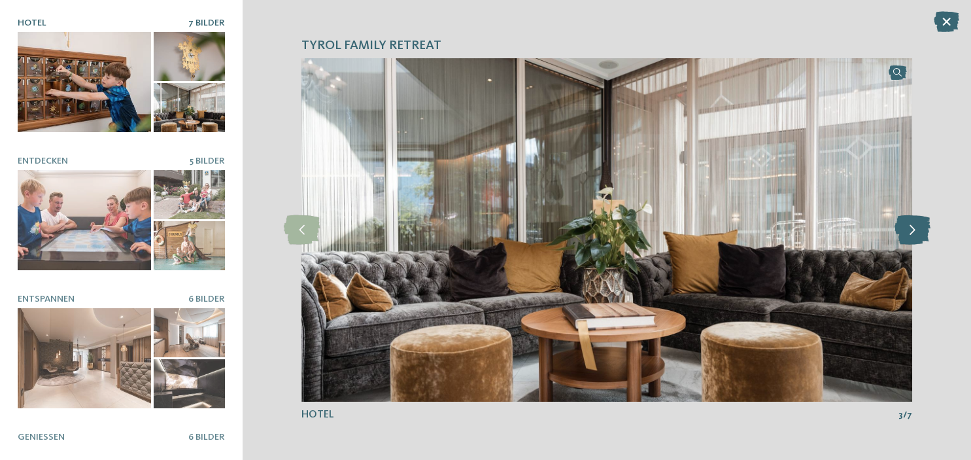
click at [904, 229] on icon at bounding box center [912, 229] width 36 height 29
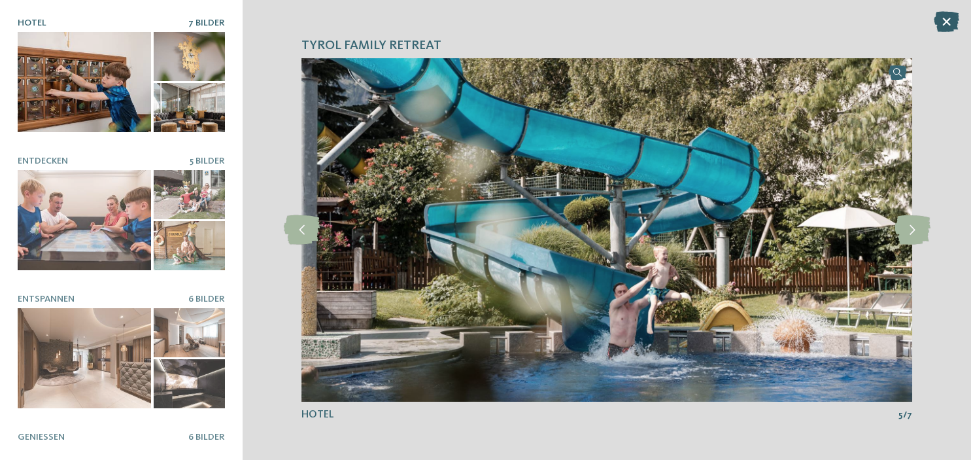
click at [941, 23] on icon at bounding box center [946, 21] width 25 height 21
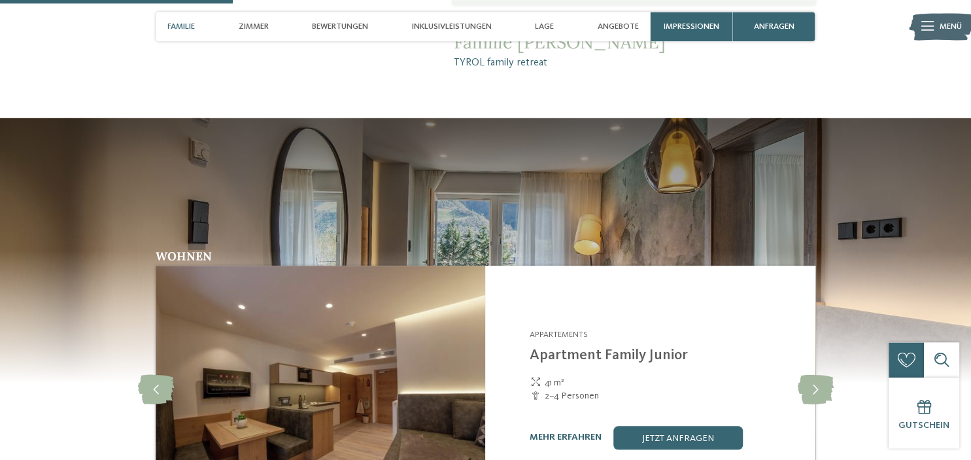
scroll to position [897, 0]
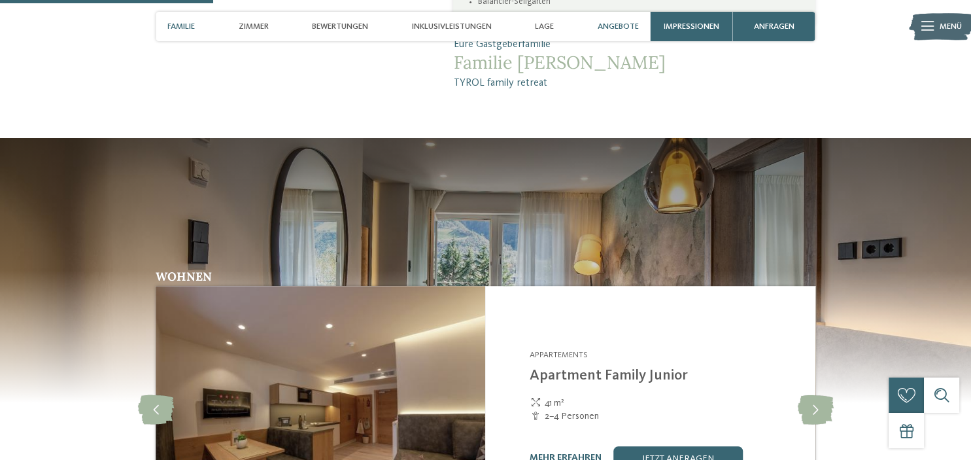
click at [622, 27] on span "Angebote" at bounding box center [618, 27] width 41 height 10
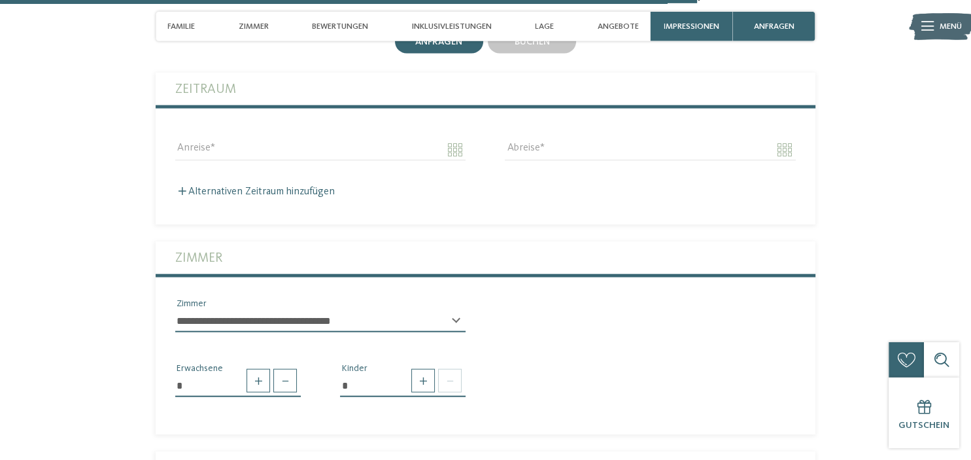
scroll to position [2586, 0]
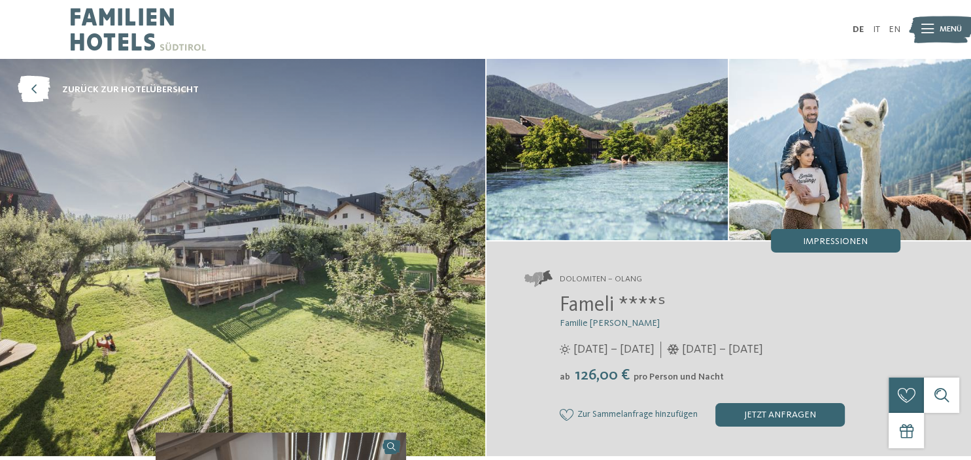
click at [566, 228] on img at bounding box center [607, 149] width 242 height 181
click at [579, 192] on img at bounding box center [607, 149] width 242 height 181
click at [295, 268] on img at bounding box center [242, 257] width 485 height 397
click at [881, 235] on div "Impressionen" at bounding box center [835, 241] width 129 height 24
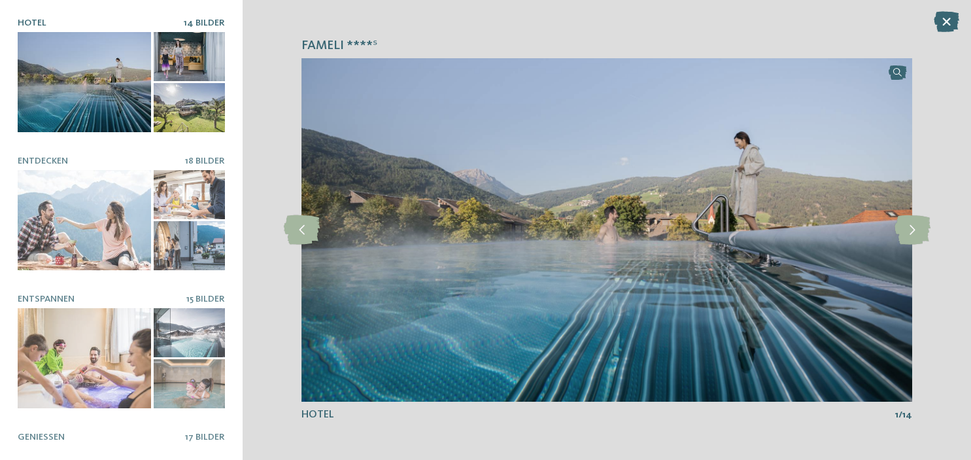
click at [102, 72] on div at bounding box center [84, 82] width 133 height 100
click at [913, 233] on icon at bounding box center [912, 229] width 36 height 29
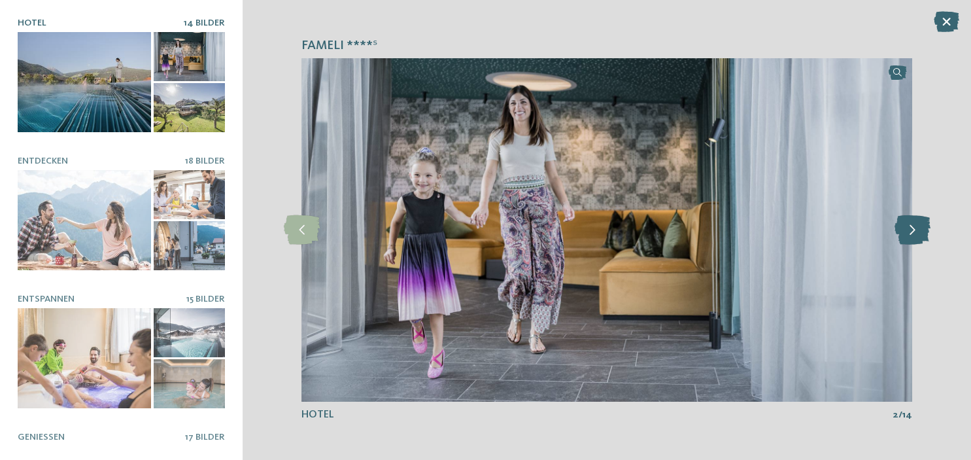
click at [913, 233] on icon at bounding box center [912, 229] width 36 height 29
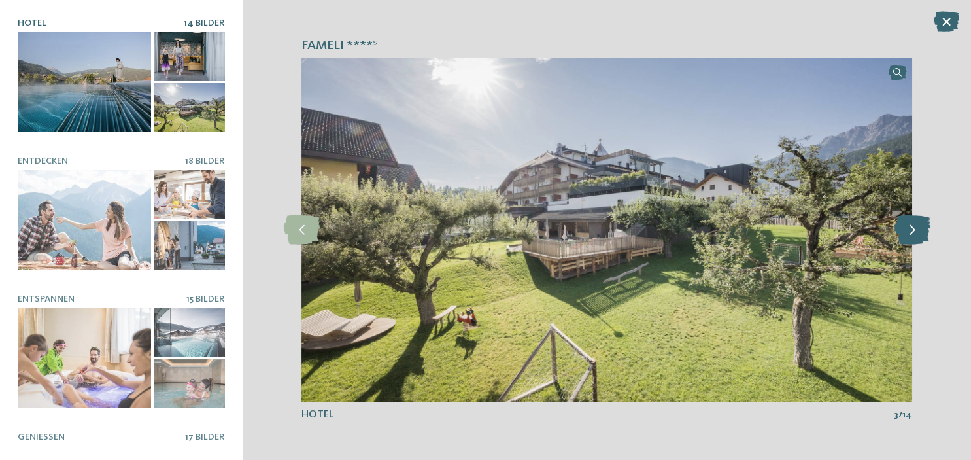
click at [913, 233] on icon at bounding box center [912, 229] width 36 height 29
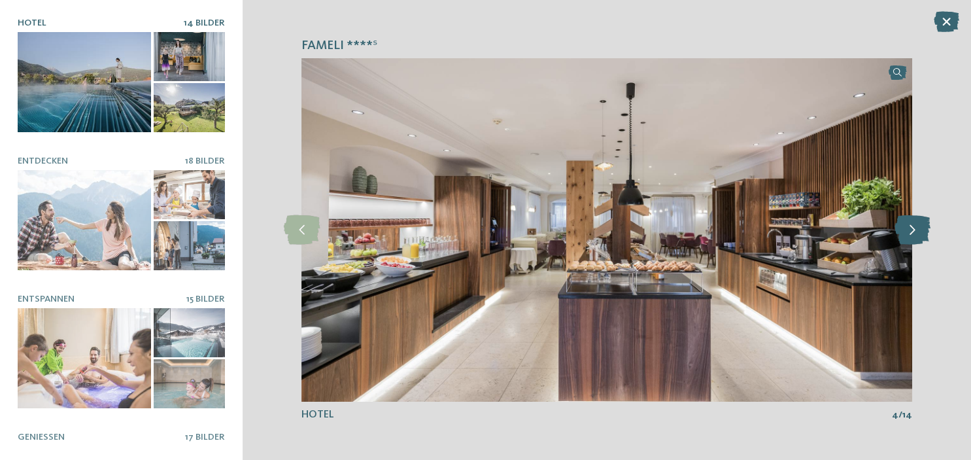
click at [913, 233] on icon at bounding box center [912, 229] width 36 height 29
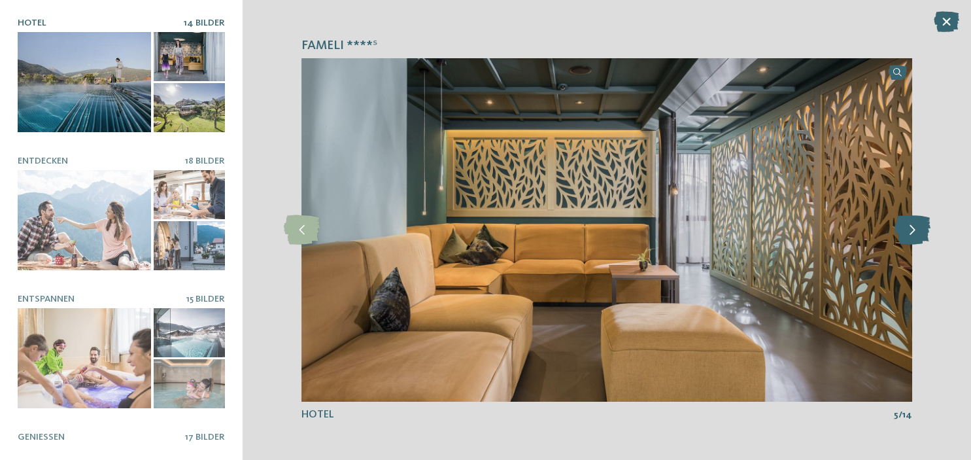
click at [913, 233] on icon at bounding box center [912, 229] width 36 height 29
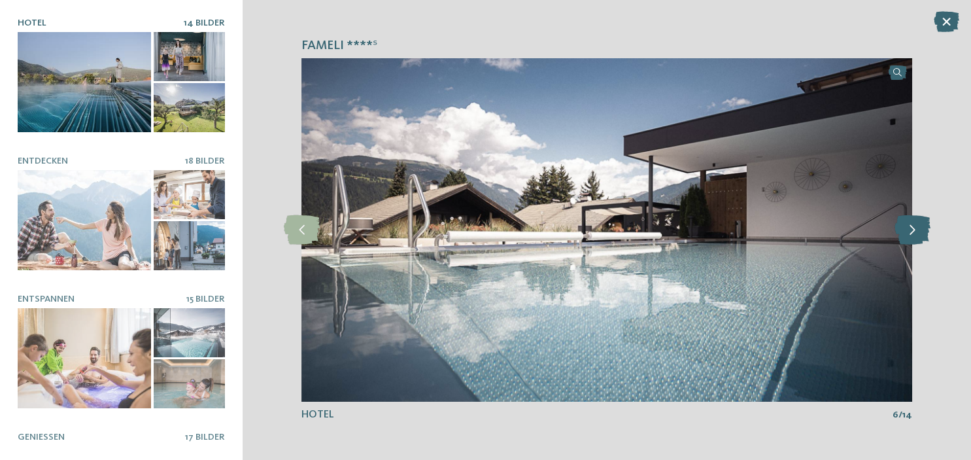
click at [913, 233] on icon at bounding box center [912, 229] width 36 height 29
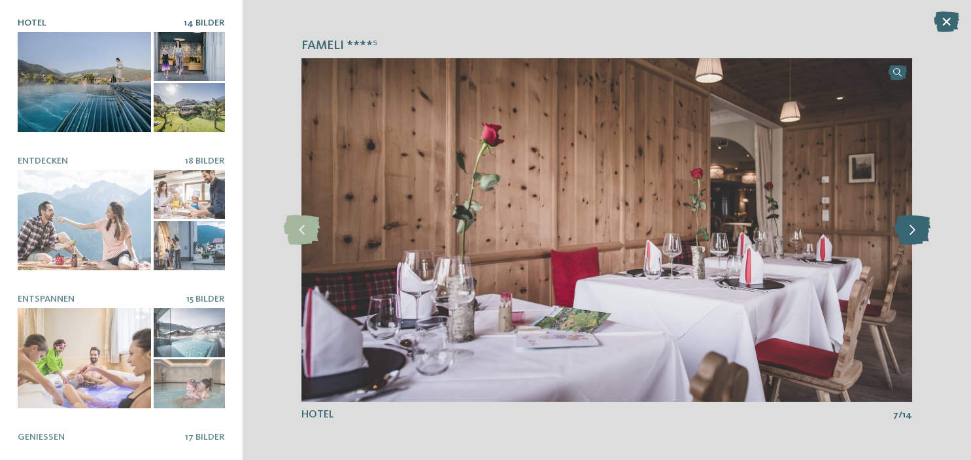
click at [913, 233] on icon at bounding box center [912, 229] width 36 height 29
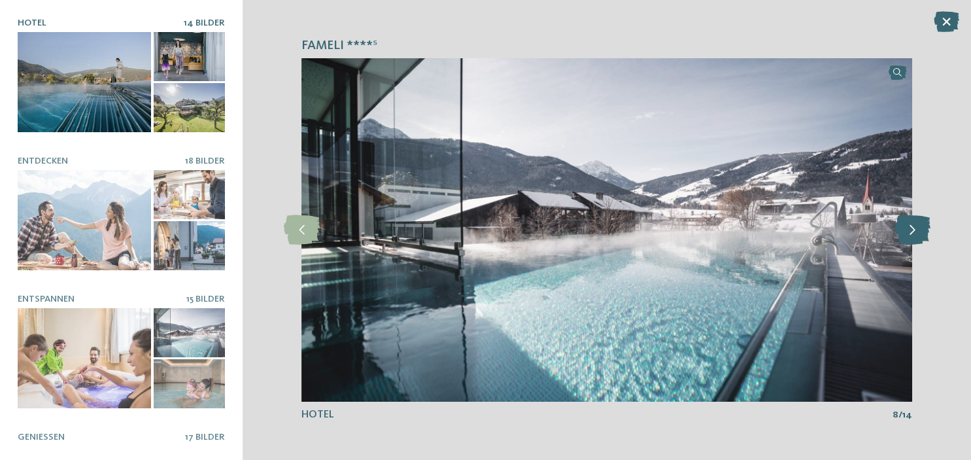
click at [913, 233] on icon at bounding box center [912, 229] width 36 height 29
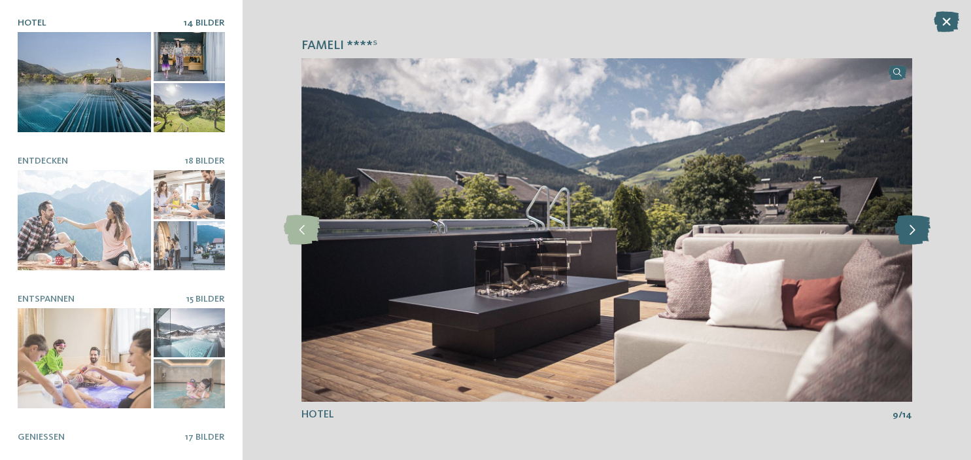
click at [913, 233] on icon at bounding box center [912, 229] width 36 height 29
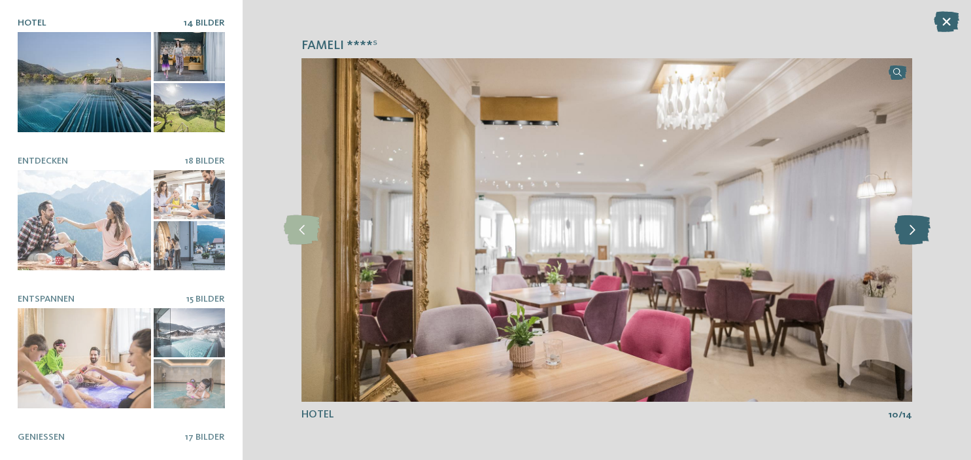
click at [913, 233] on icon at bounding box center [912, 229] width 36 height 29
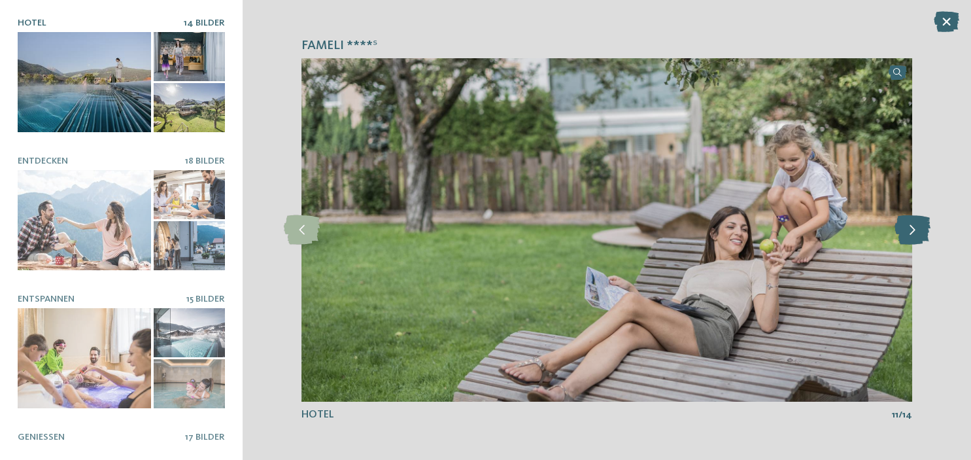
click at [913, 233] on icon at bounding box center [912, 229] width 36 height 29
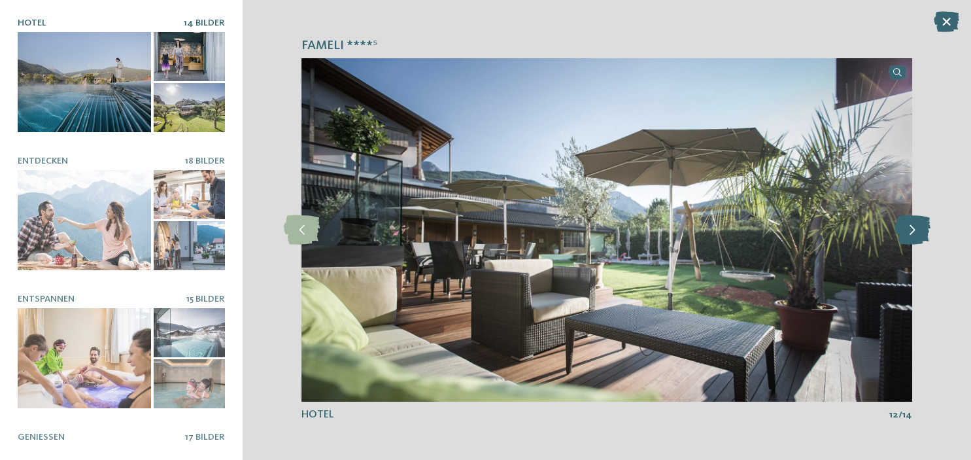
click at [913, 233] on icon at bounding box center [912, 229] width 36 height 29
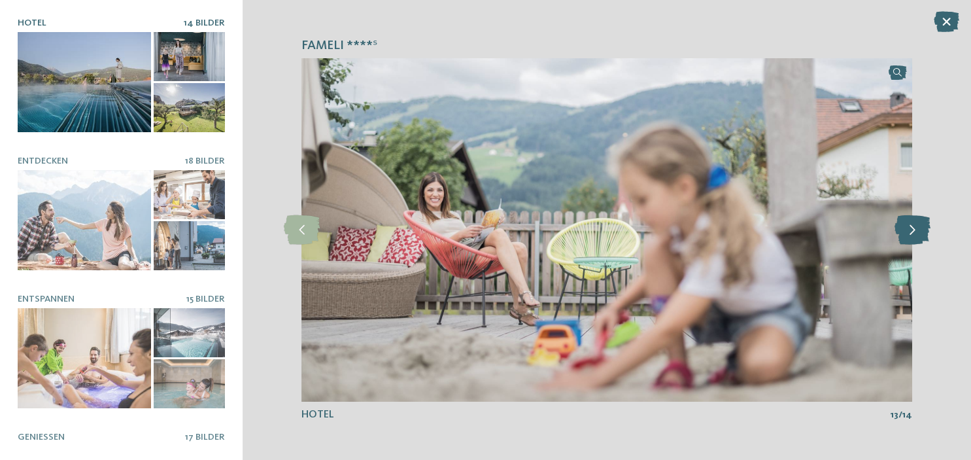
click at [913, 233] on icon at bounding box center [912, 229] width 36 height 29
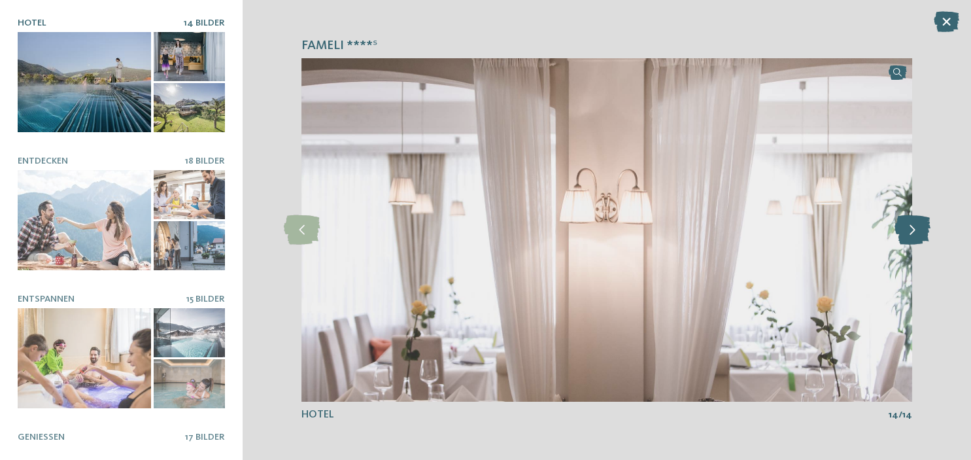
click at [913, 233] on icon at bounding box center [912, 229] width 36 height 29
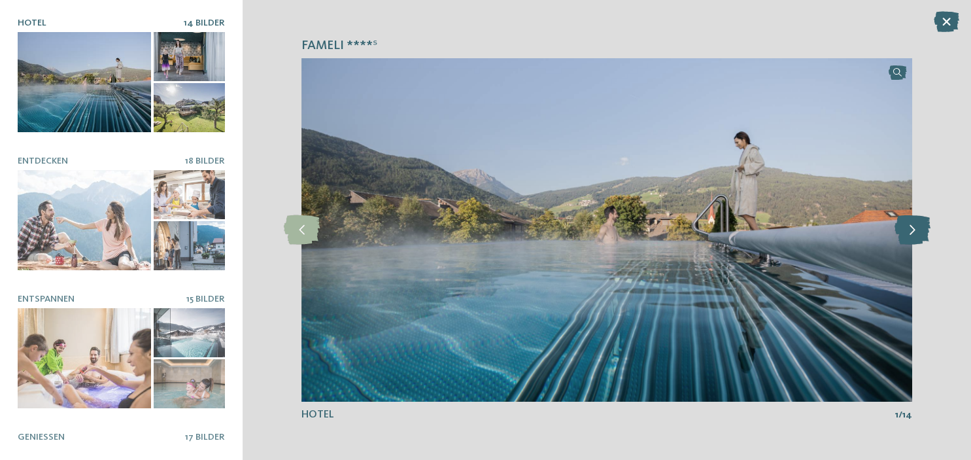
click at [913, 233] on icon at bounding box center [912, 229] width 36 height 29
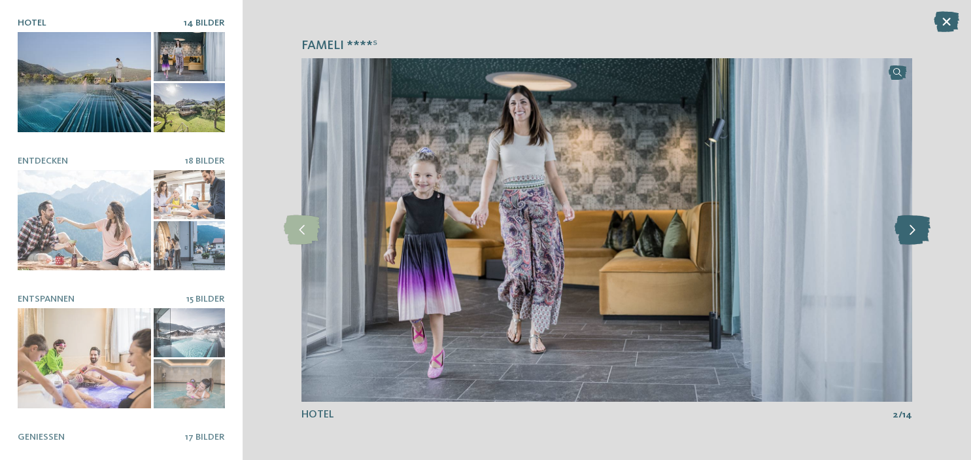
click at [913, 233] on icon at bounding box center [912, 229] width 36 height 29
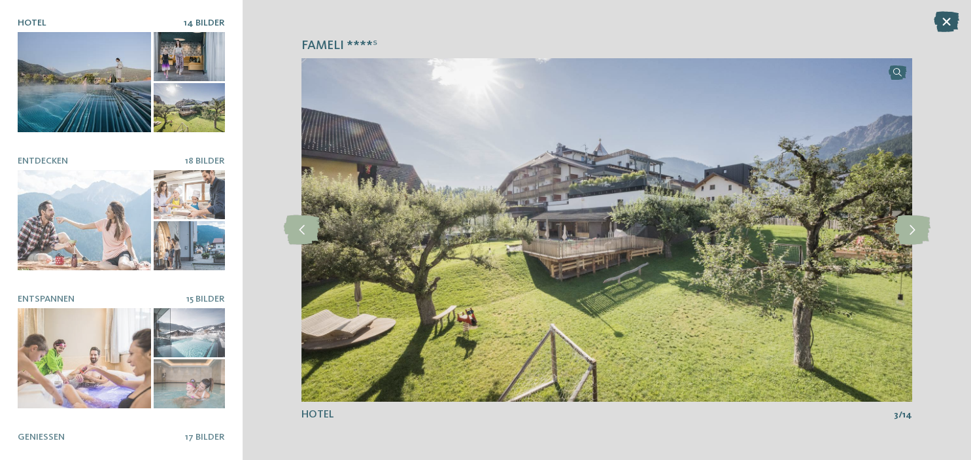
click at [949, 17] on icon at bounding box center [946, 21] width 25 height 21
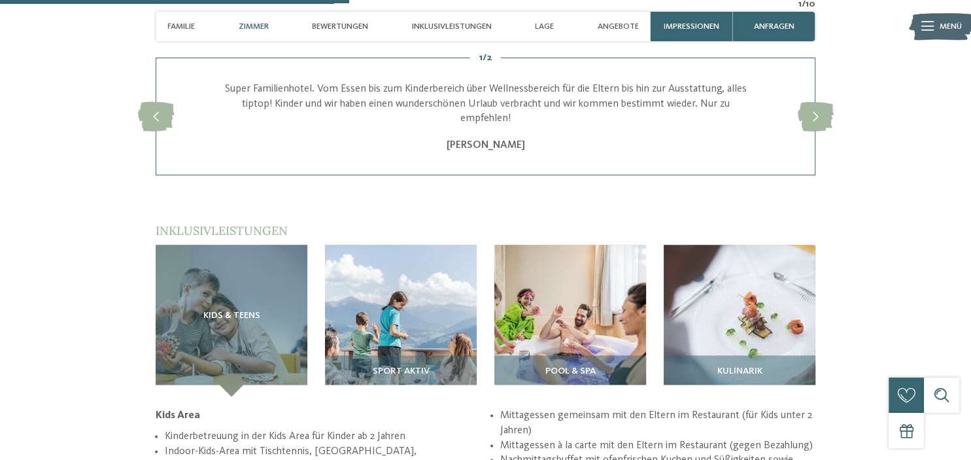
scroll to position [1242, 0]
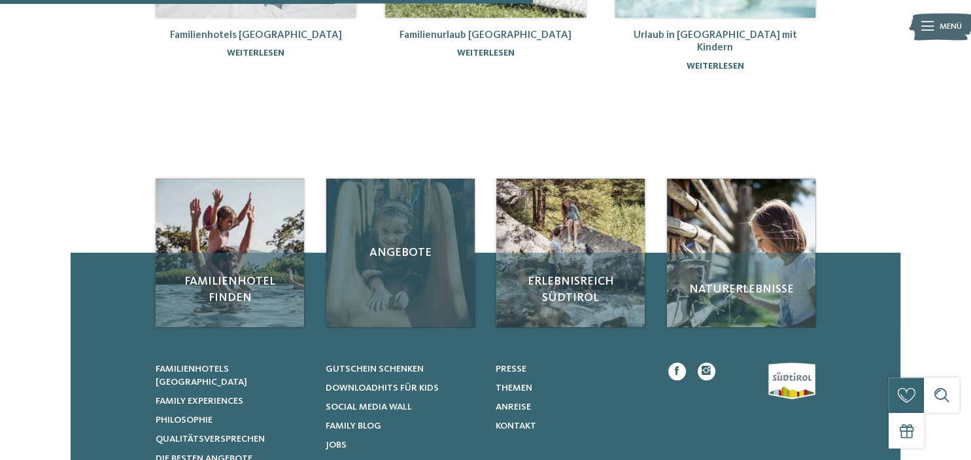
scroll to position [345, 0]
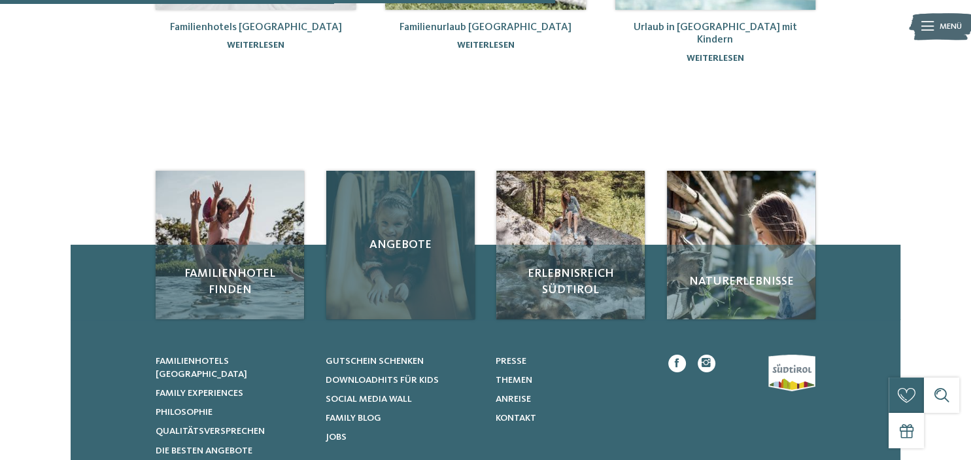
click at [395, 279] on div "Angebote" at bounding box center [400, 245] width 148 height 148
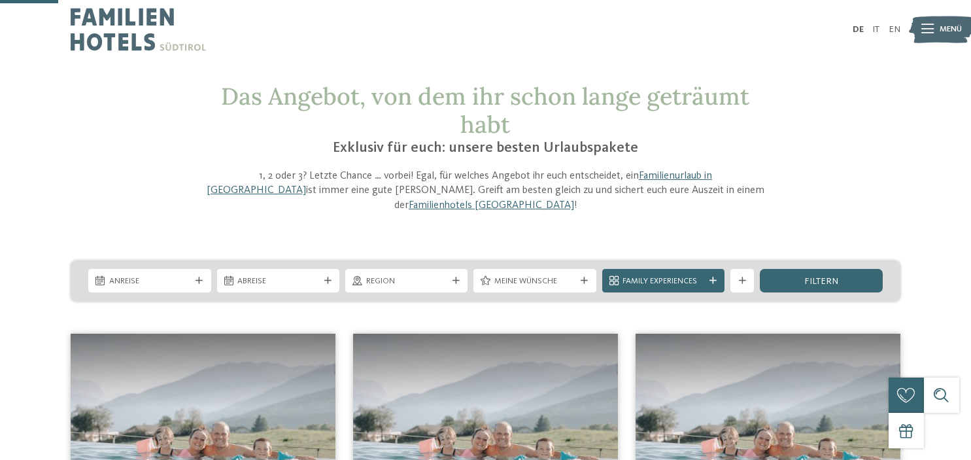
scroll to position [207, 0]
